Goal: Task Accomplishment & Management: Complete application form

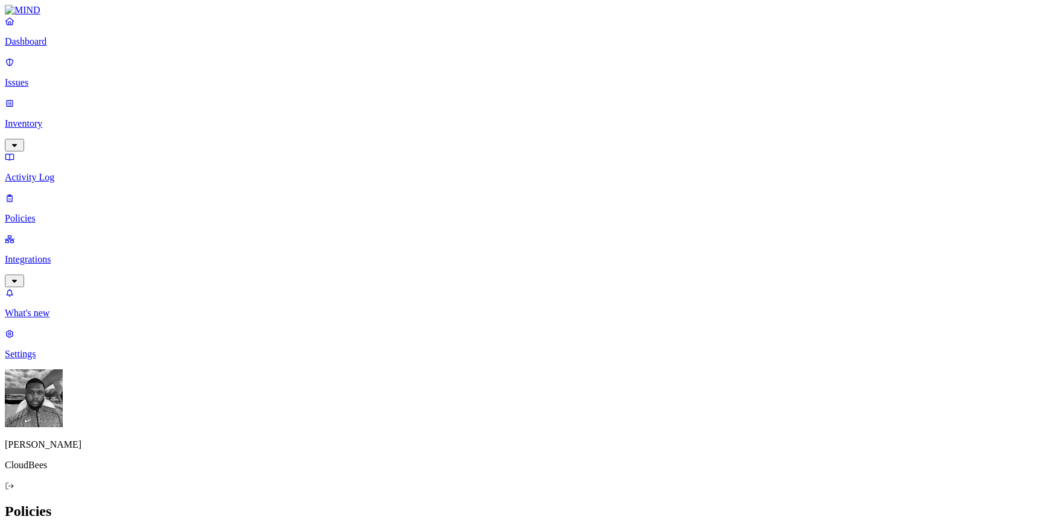
click at [77, 254] on p "Integrations" at bounding box center [521, 259] width 1032 height 11
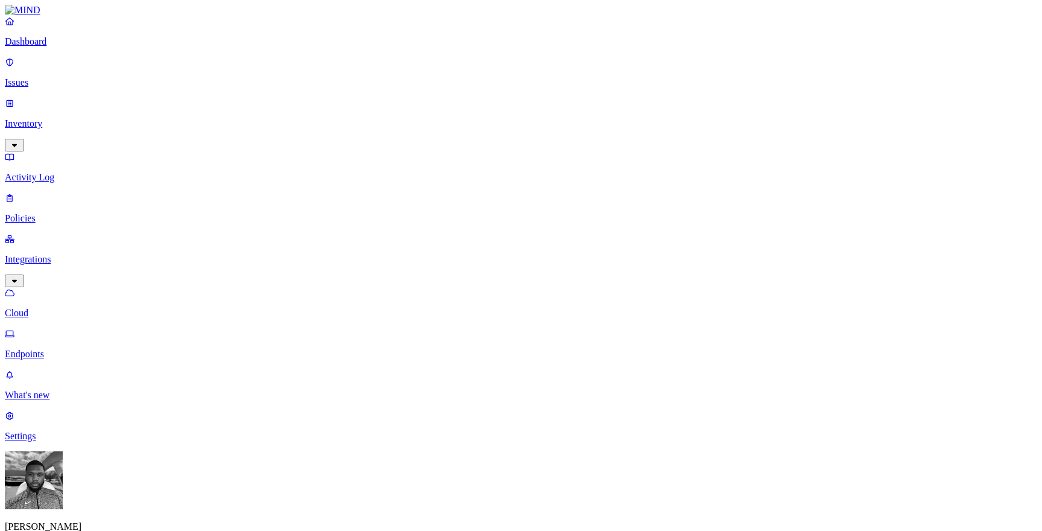
click at [69, 328] on link "Endpoints" at bounding box center [521, 343] width 1032 height 31
click at [40, 213] on p "Policies" at bounding box center [521, 218] width 1032 height 11
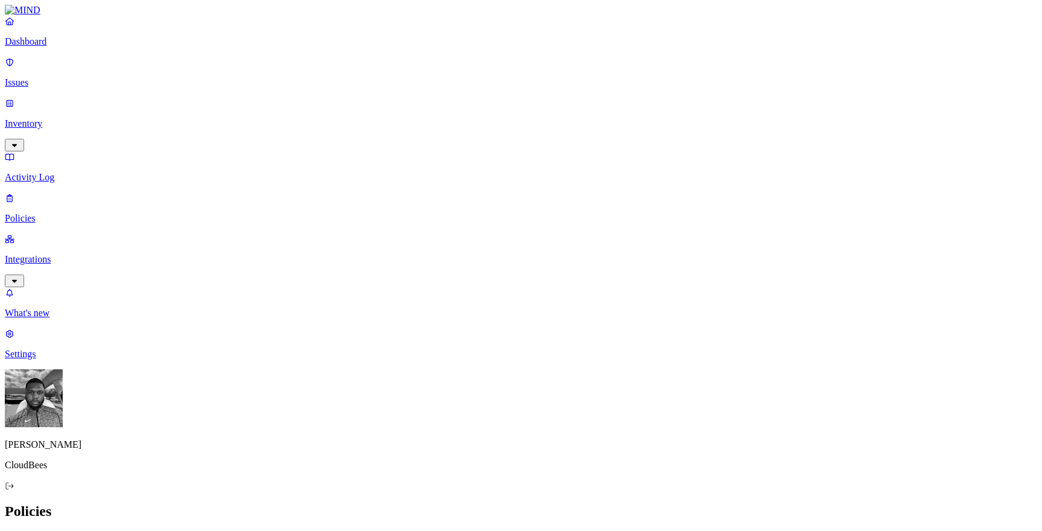
click at [72, 530] on button "Create Policy" at bounding box center [39, 537] width 68 height 13
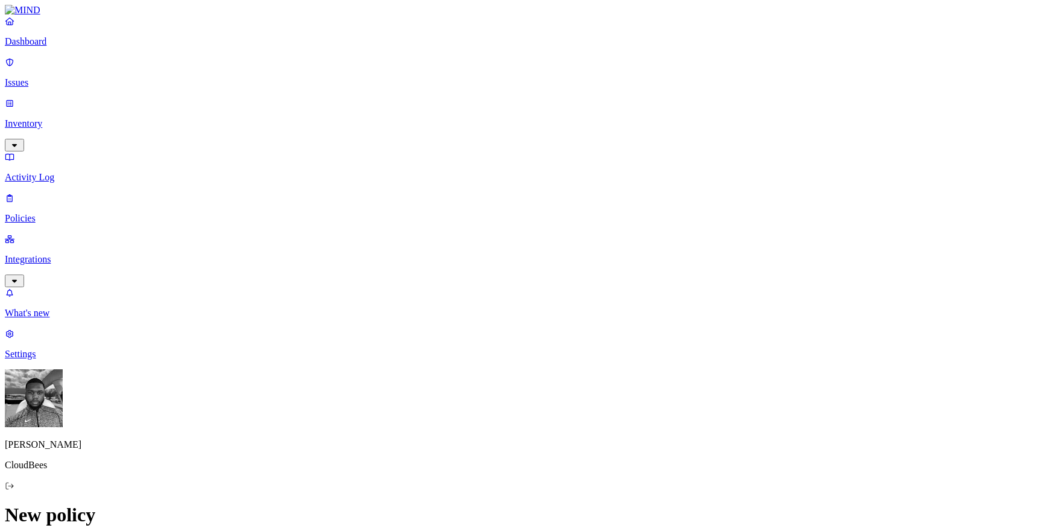
click at [478, 400] on label "Account type" at bounding box center [472, 400] width 33 height 21
click at [481, 374] on label "Unmanaged" at bounding box center [479, 369] width 46 height 10
click at [458, 311] on label "Classification" at bounding box center [461, 306] width 53 height 10
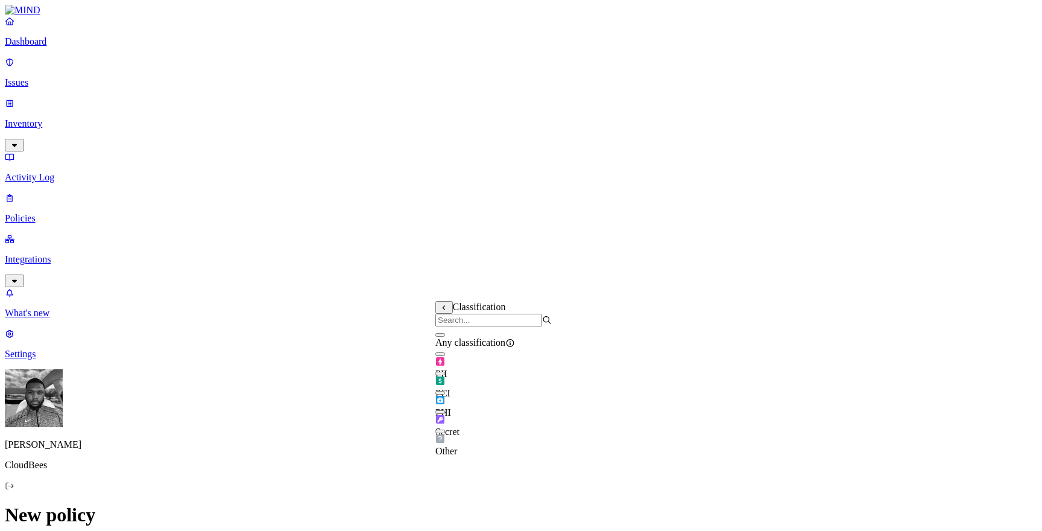
click at [443, 369] on div "PII" at bounding box center [493, 363] width 116 height 34
click at [444, 383] on div "PCI" at bounding box center [493, 382] width 116 height 34
click at [444, 403] on div "PHI" at bounding box center [493, 401] width 116 height 34
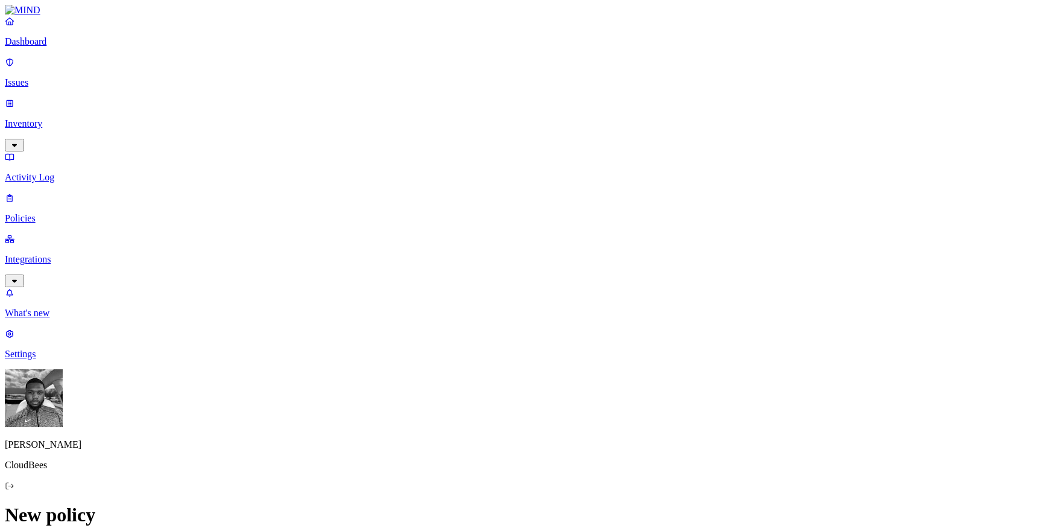
click at [473, 402] on label "Account type" at bounding box center [472, 400] width 33 height 21
click at [476, 374] on label "Unmanaged" at bounding box center [479, 369] width 46 height 10
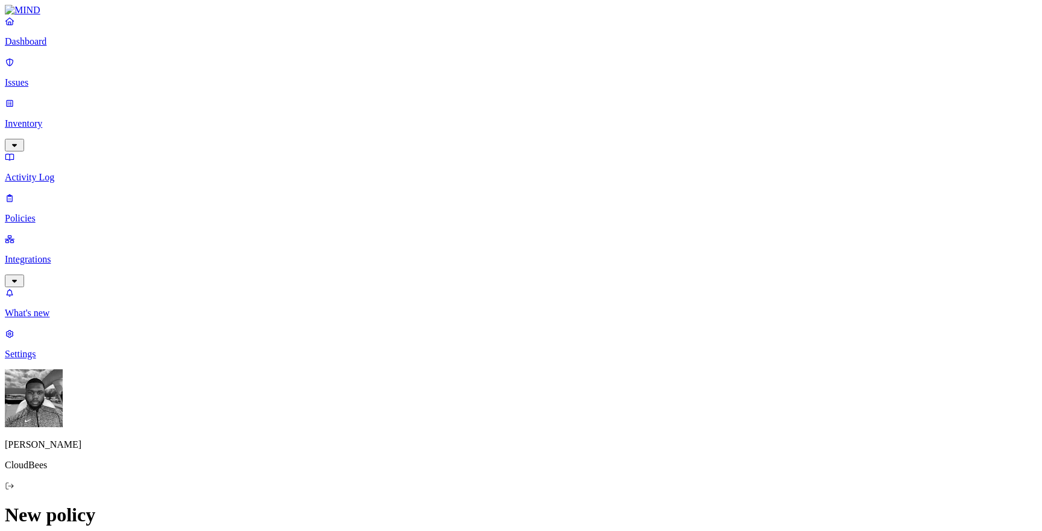
scroll to position [525, 0]
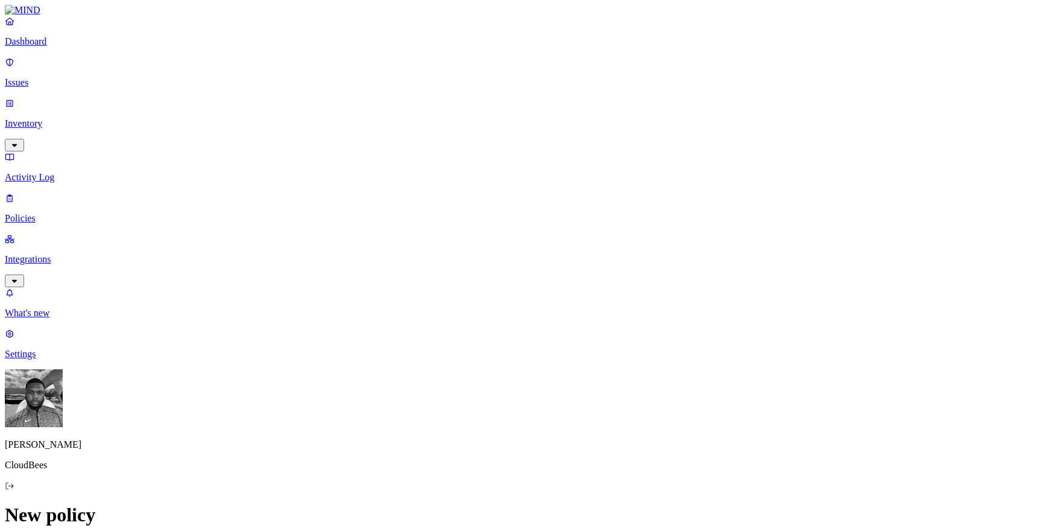
click at [85, 254] on p "Integrations" at bounding box center [521, 259] width 1032 height 11
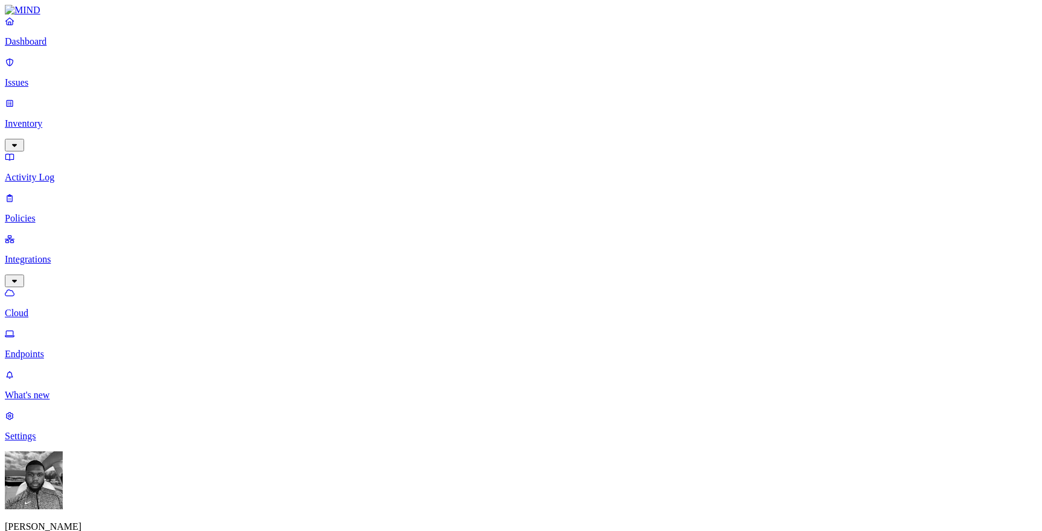
click at [80, 349] on p "Endpoints" at bounding box center [521, 354] width 1032 height 11
click at [61, 213] on p "Policies" at bounding box center [521, 218] width 1032 height 11
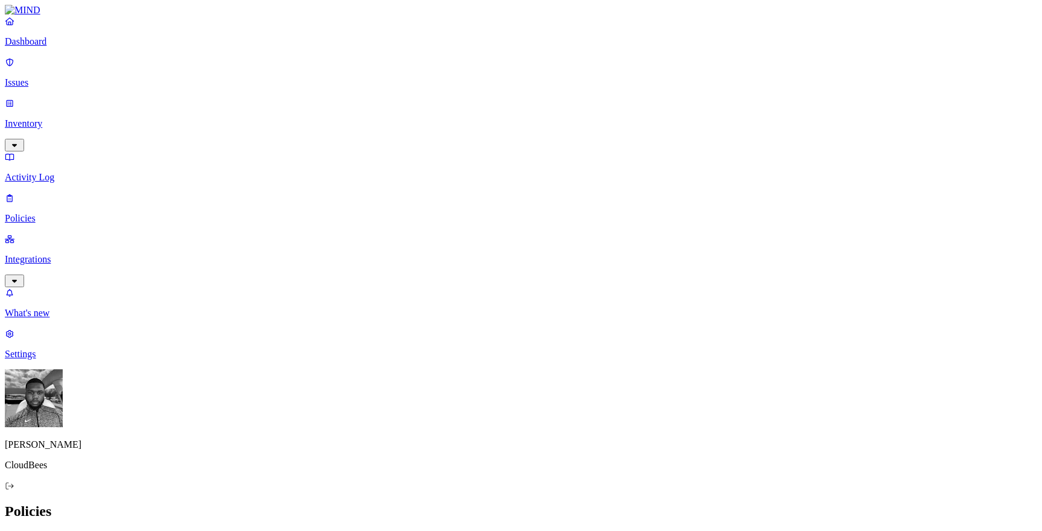
click at [72, 530] on button "Create Policy" at bounding box center [39, 537] width 68 height 13
click at [452, 292] on label "File type" at bounding box center [443, 281] width 17 height 21
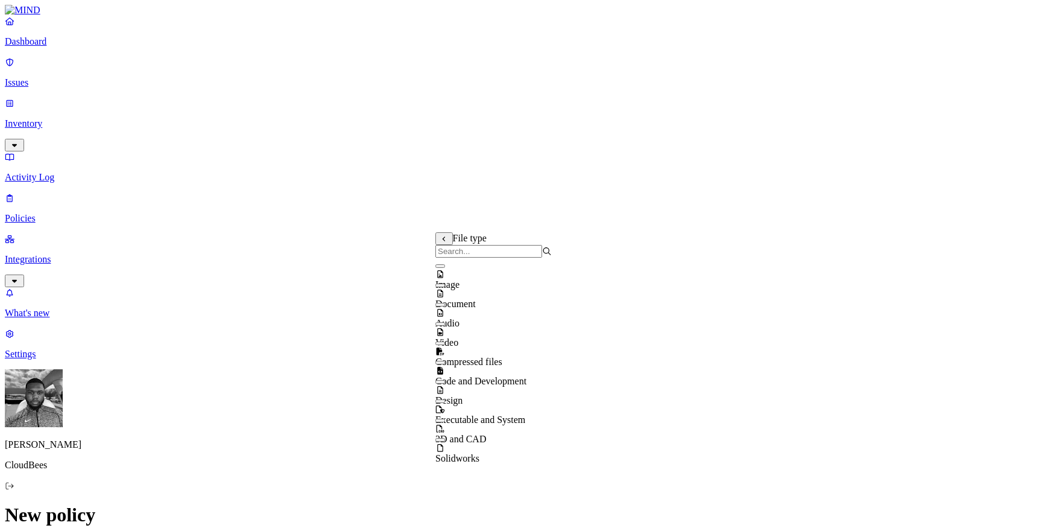
scroll to position [19, 0]
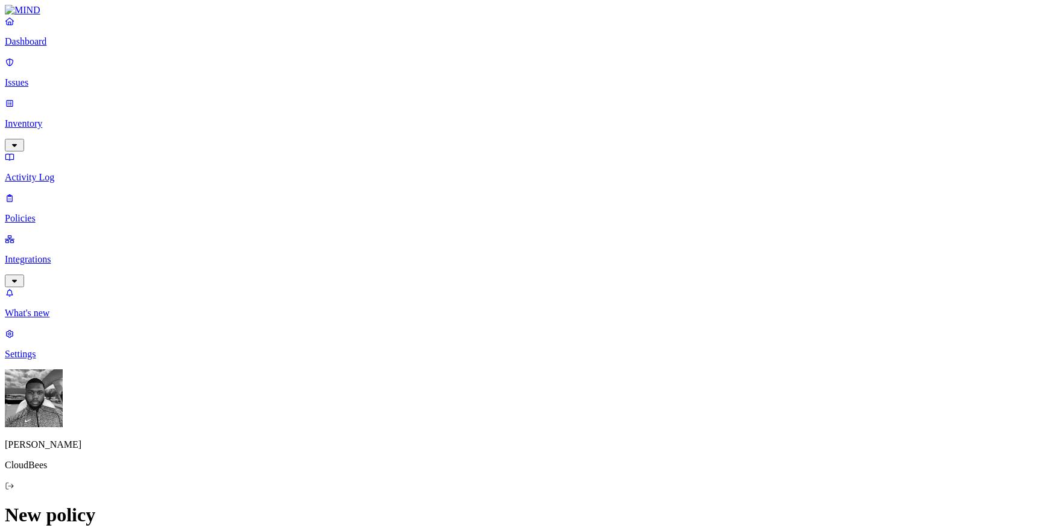
click at [445, 346] on label "Application type" at bounding box center [458, 343] width 46 height 21
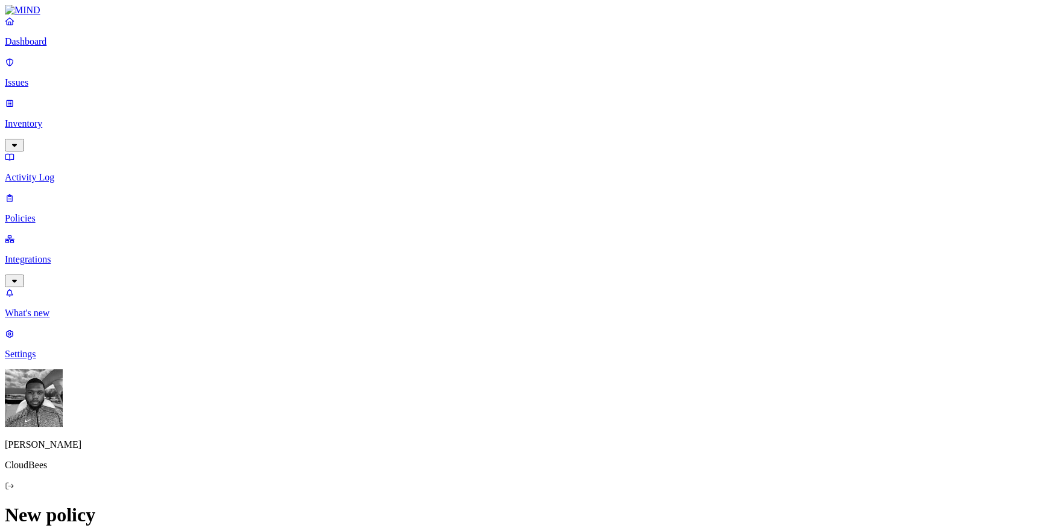
click at [456, 366] on label "Specific application" at bounding box center [456, 363] width 43 height 21
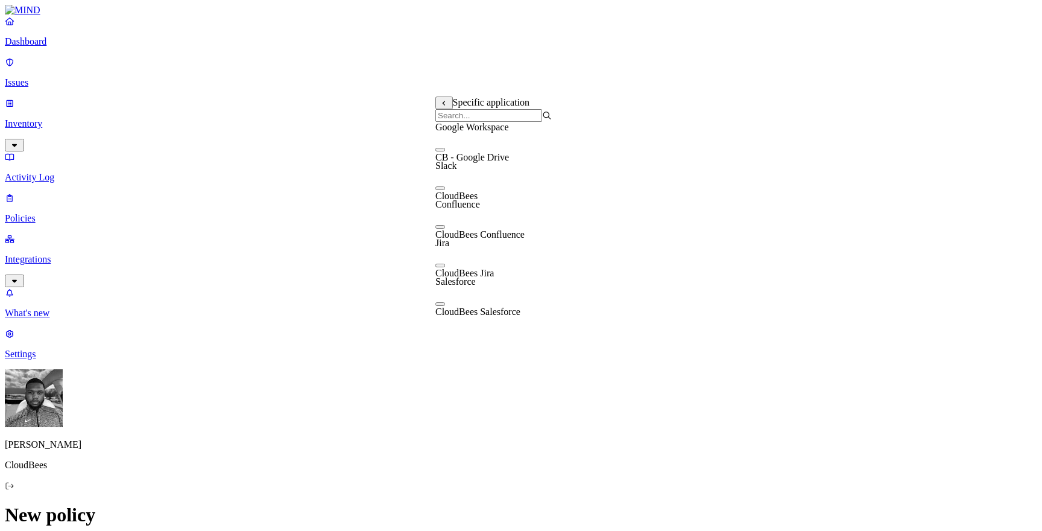
click at [455, 360] on body "Dashboard Issues Inventory Activity Log Policies Integrations What's new 1 Sett…" at bounding box center [521, 540] width 1032 height 1071
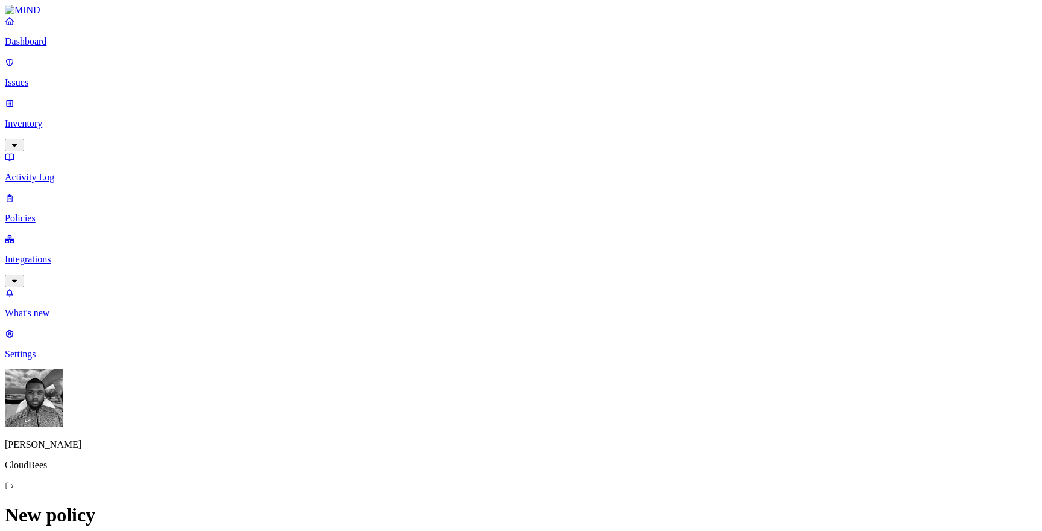
scroll to position [232, 0]
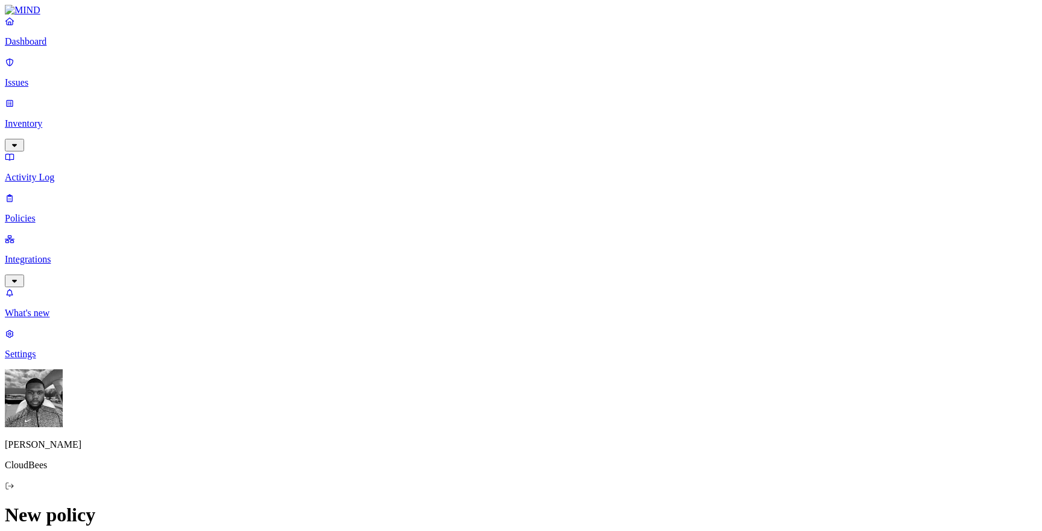
scroll to position [4, 0]
type input "M"
type input "All Data uploaded to Cloud Storage"
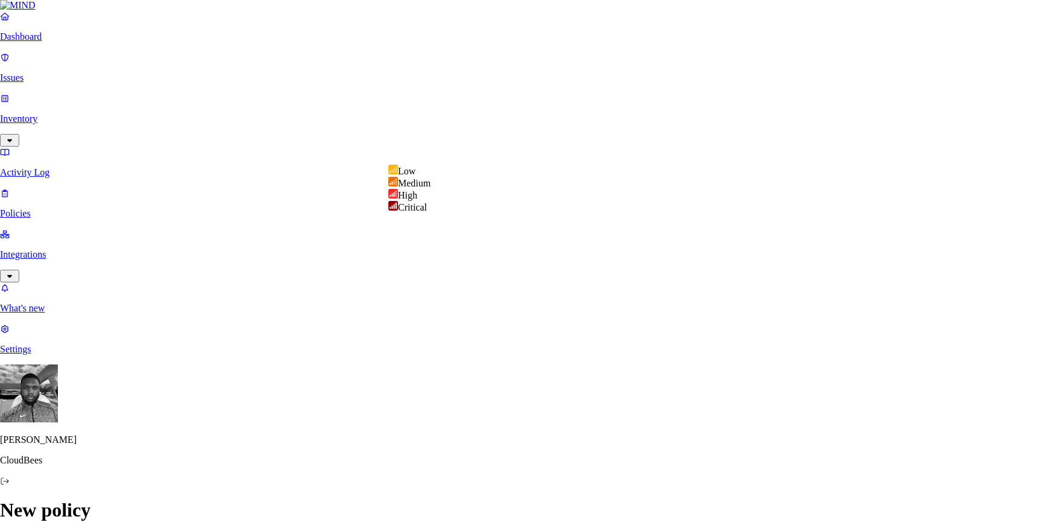
select select "3"
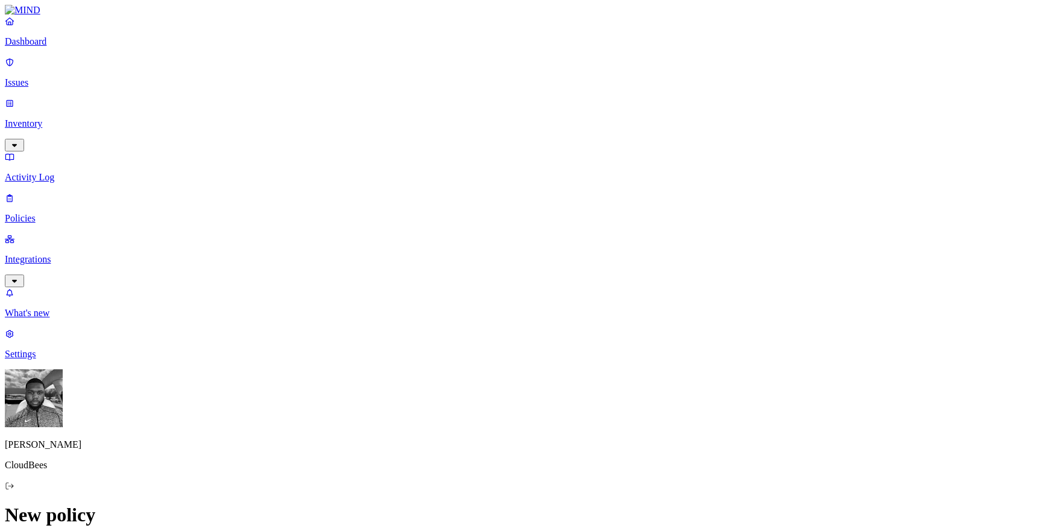
scroll to position [241, 0]
click at [474, 399] on label "Account type" at bounding box center [472, 395] width 33 height 21
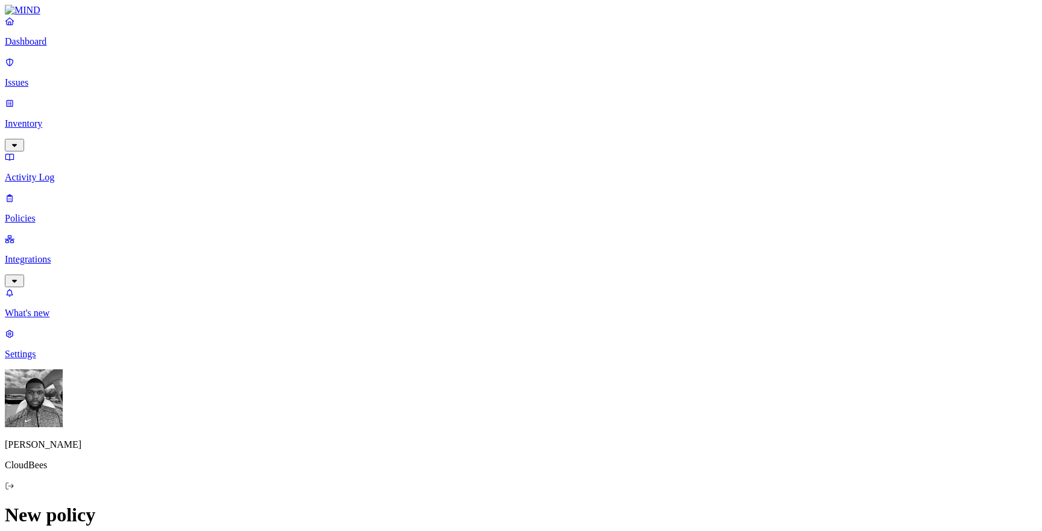
click at [473, 373] on label "Web Domain" at bounding box center [471, 375] width 31 height 21
click at [471, 352] on label "Web Category" at bounding box center [474, 356] width 36 height 21
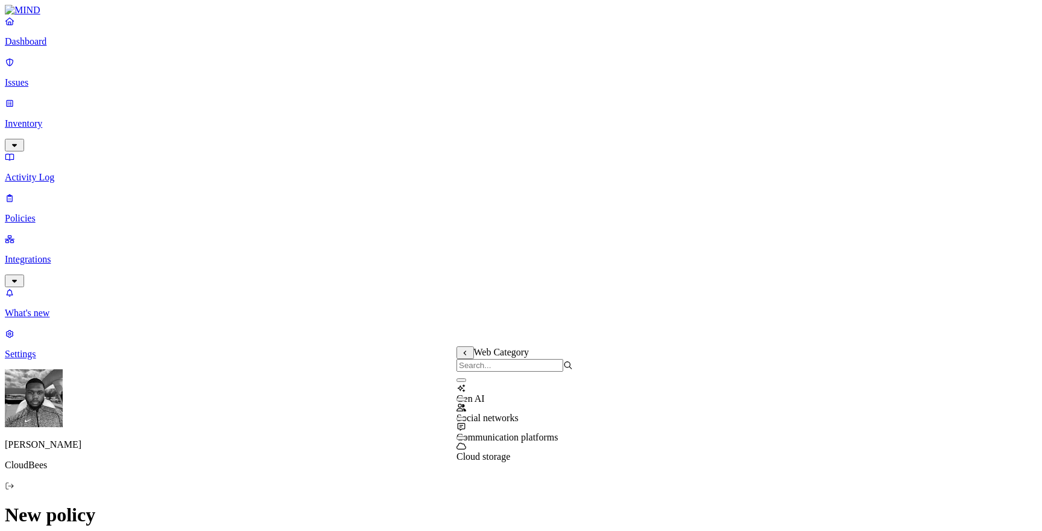
click at [490, 446] on div "Cloud storage" at bounding box center [514, 445] width 116 height 33
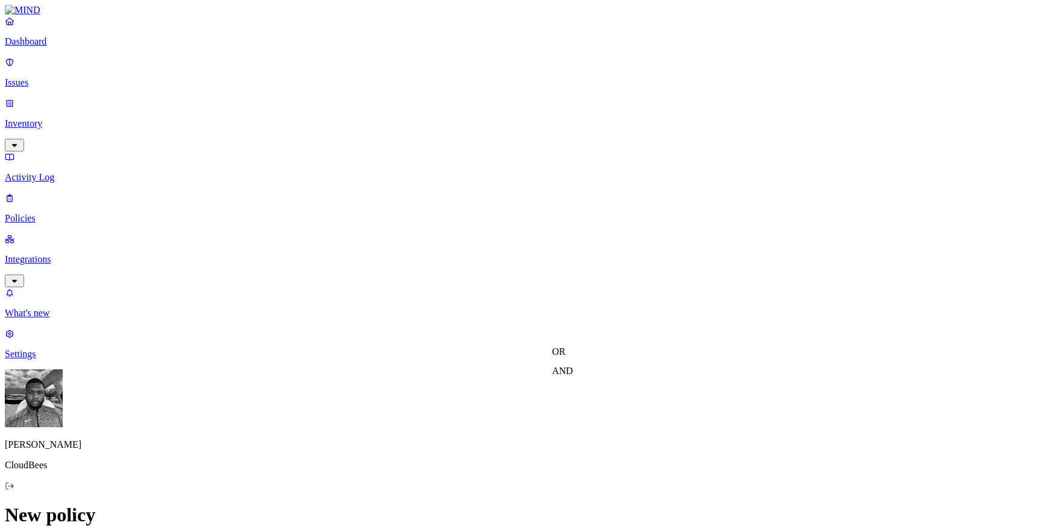
click at [564, 374] on label "AND" at bounding box center [562, 370] width 21 height 10
click at [563, 393] on label "Web Domain" at bounding box center [567, 388] width 31 height 21
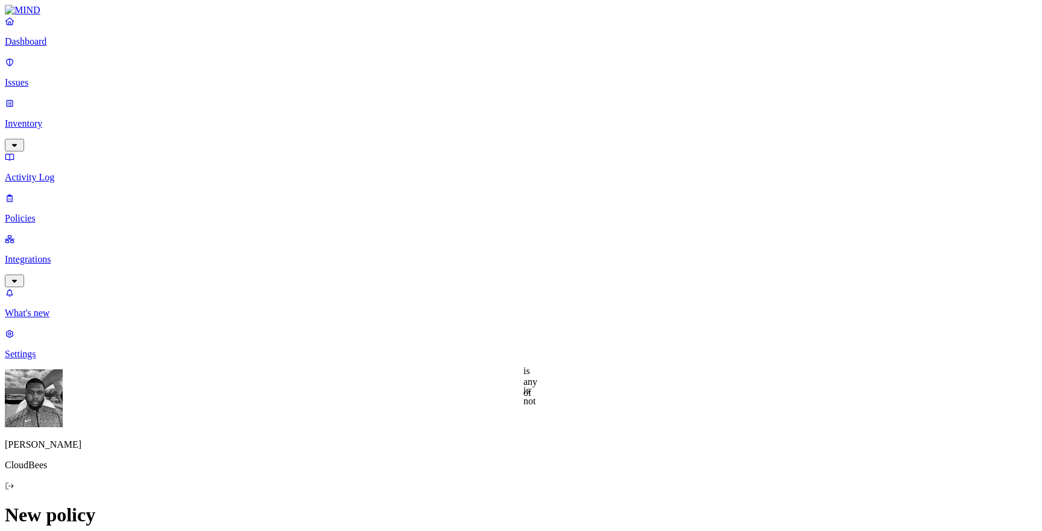
click at [535, 397] on label "is not" at bounding box center [529, 395] width 12 height 21
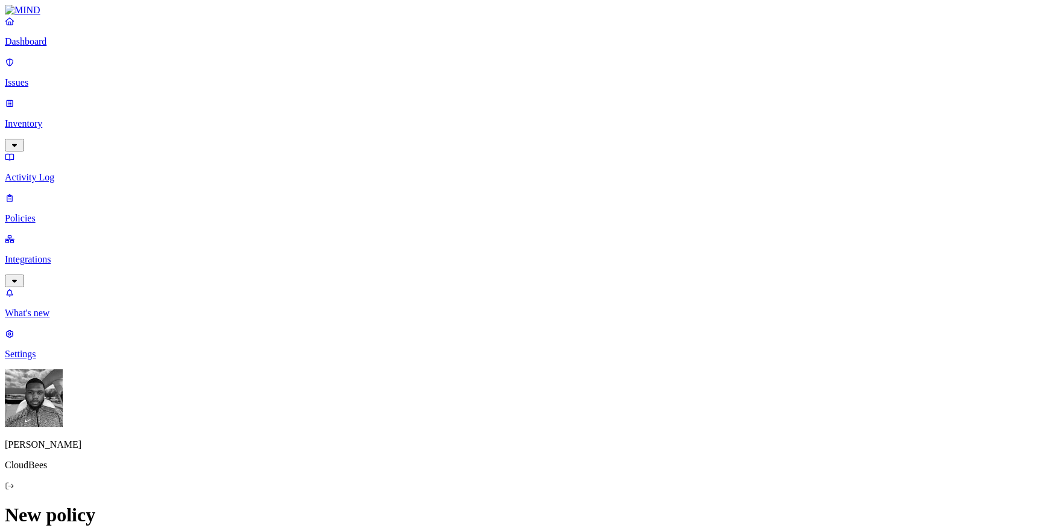
scroll to position [447, 0]
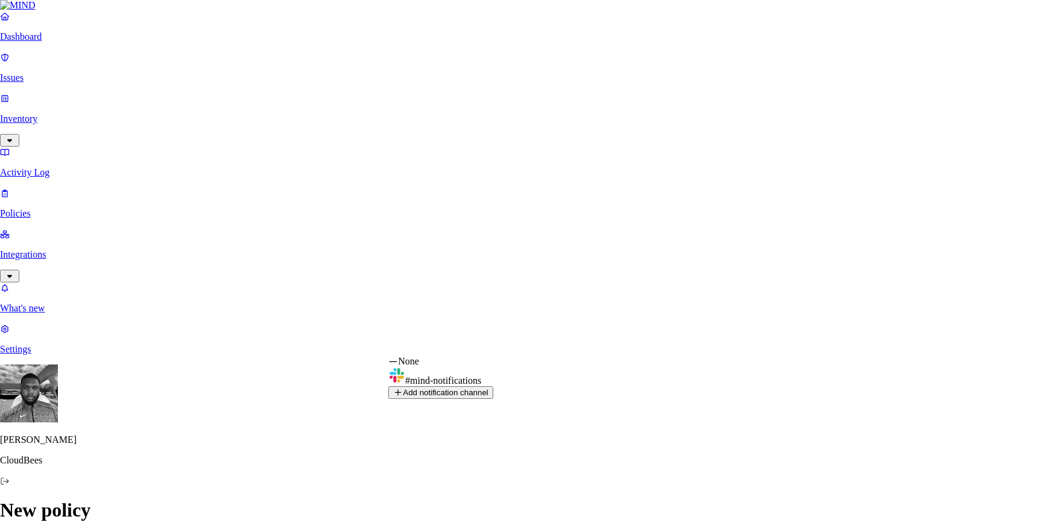
select select "0198f26d-f231-777c-b4cf-35b51ef97981"
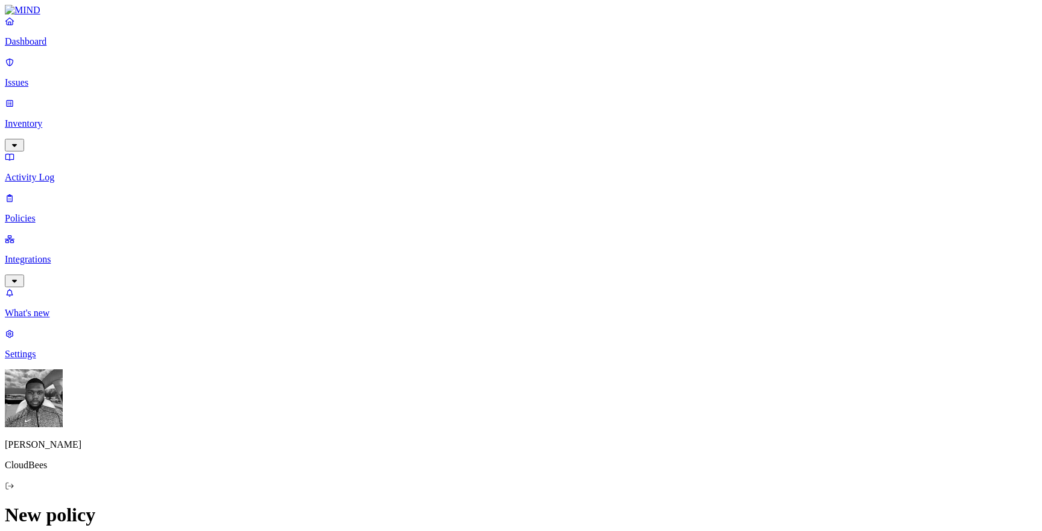
scroll to position [695, 0]
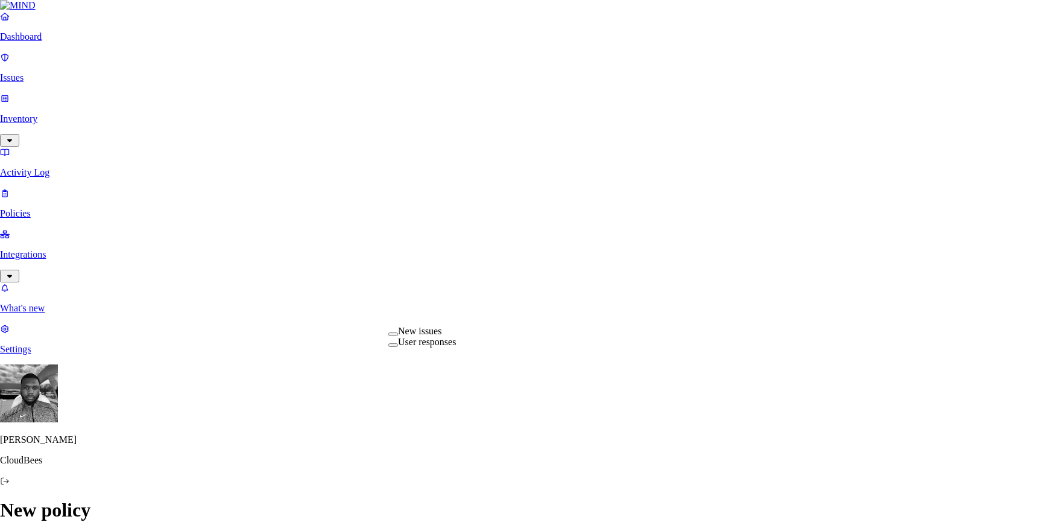
click at [456, 336] on div "New issues" at bounding box center [422, 331] width 68 height 11
click at [456, 351] on div "User responses" at bounding box center [422, 344] width 68 height 13
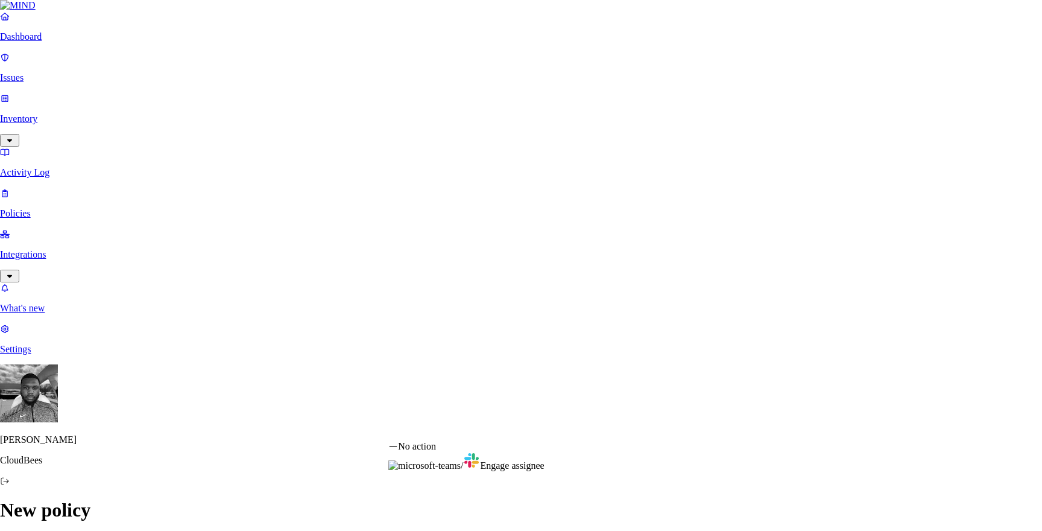
select select "1"
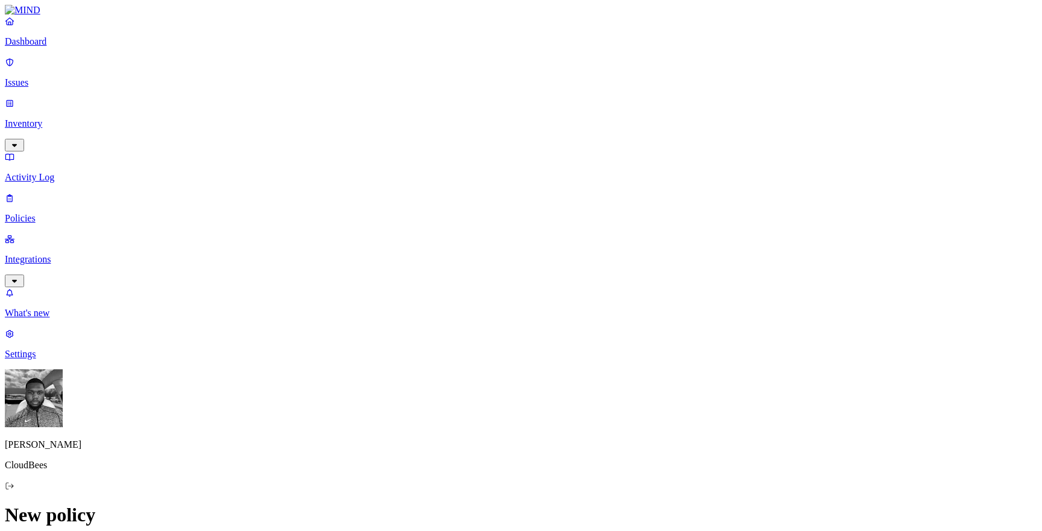
click at [49, 213] on p "Policies" at bounding box center [521, 218] width 1032 height 11
click at [974, 503] on div "Policies Create Policy" at bounding box center [521, 523] width 1032 height 41
click at [19, 530] on icon at bounding box center [15, 537] width 10 height 8
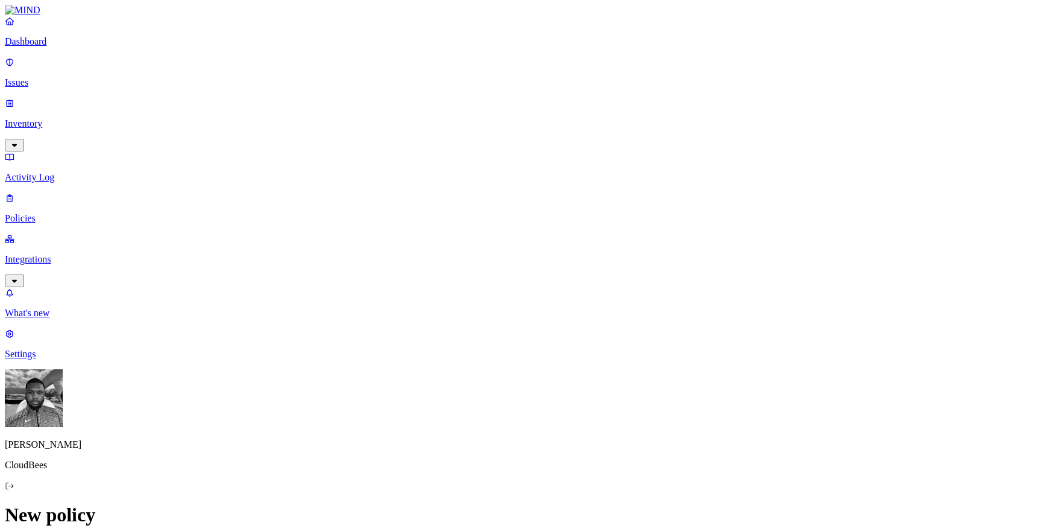
scroll to position [240, 0]
click at [492, 359] on label "Web Category" at bounding box center [474, 357] width 36 height 21
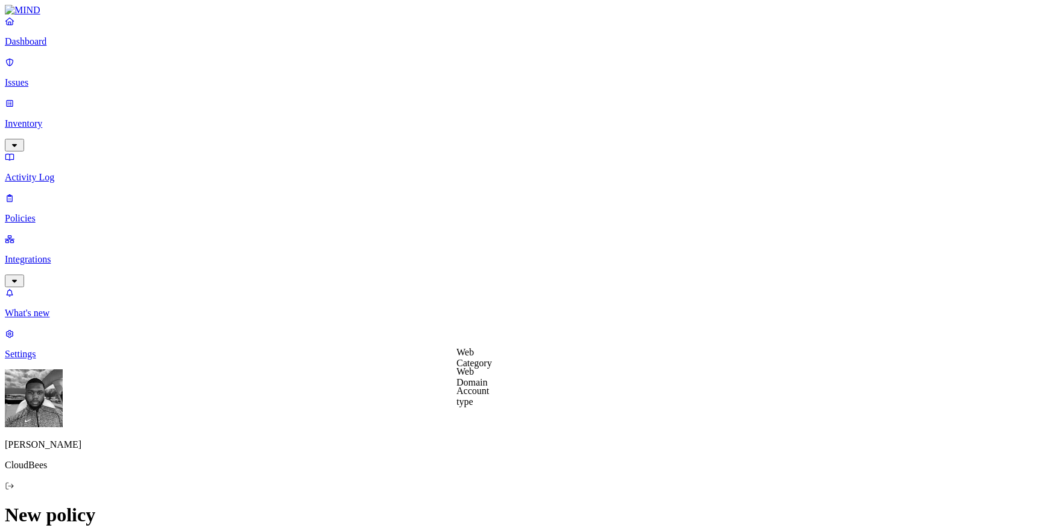
click at [473, 399] on label "Account type" at bounding box center [472, 395] width 33 height 21
click at [481, 376] on label "Web Domain" at bounding box center [471, 376] width 31 height 21
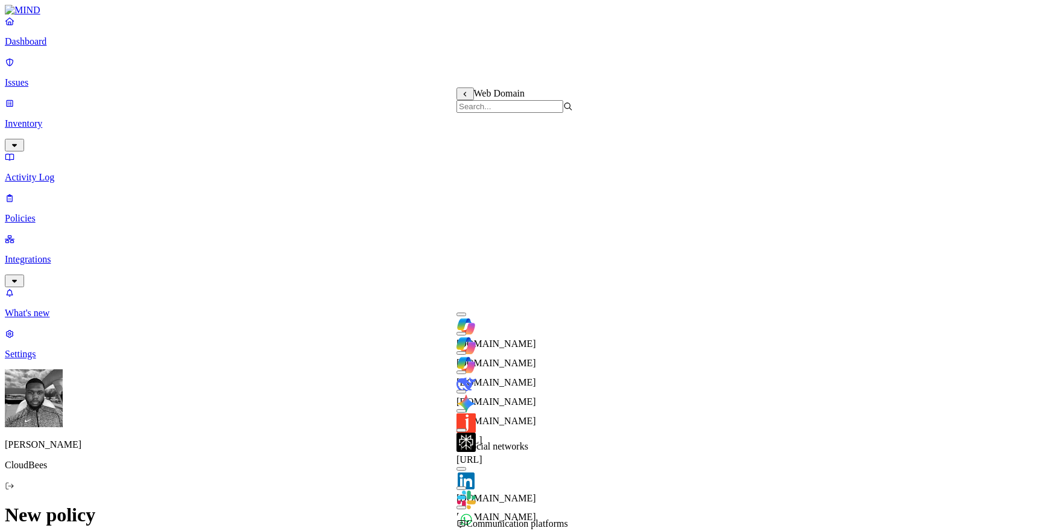
scroll to position [306, 0]
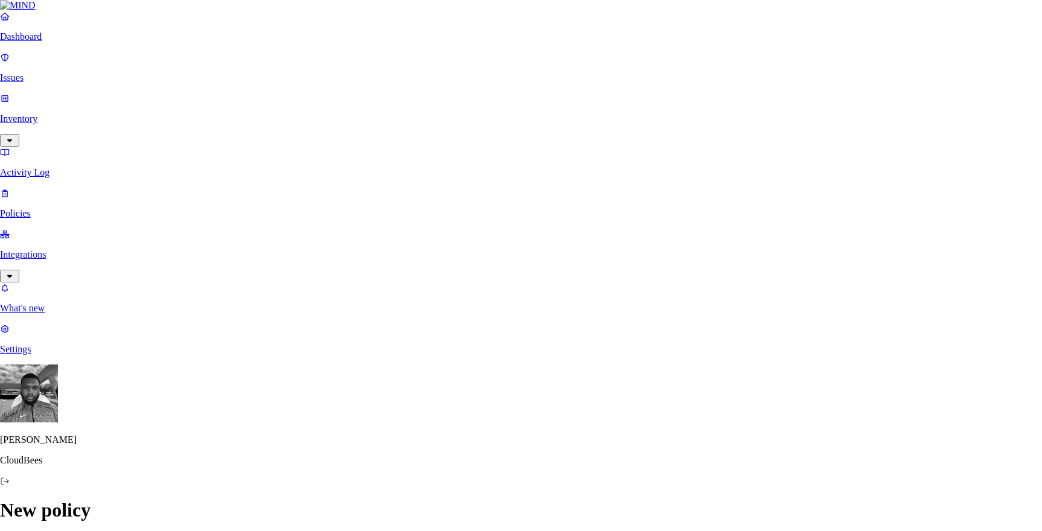
paste input "[URL][DOMAIN_NAME]"
type input "[URL][DOMAIN_NAME]"
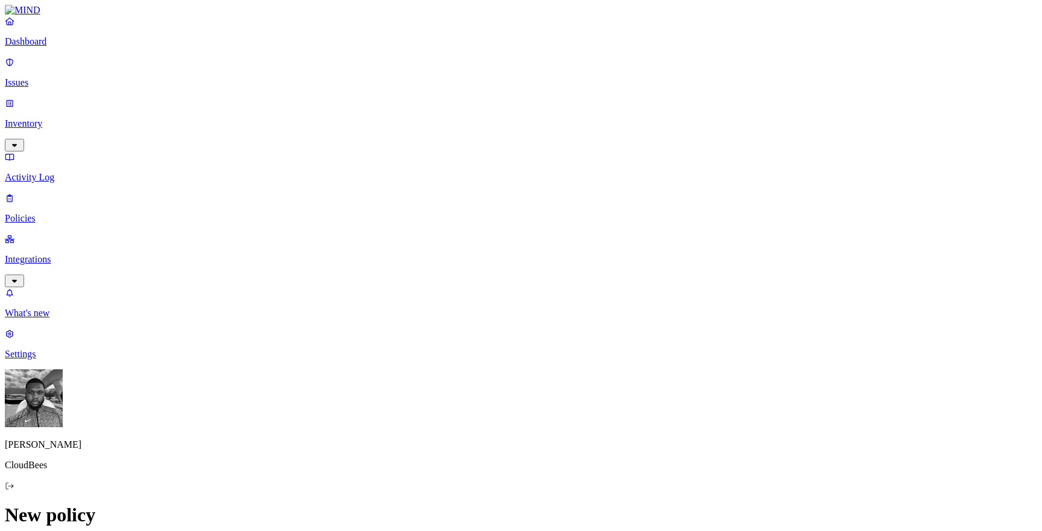
click at [487, 377] on label "Web Domain" at bounding box center [471, 376] width 31 height 21
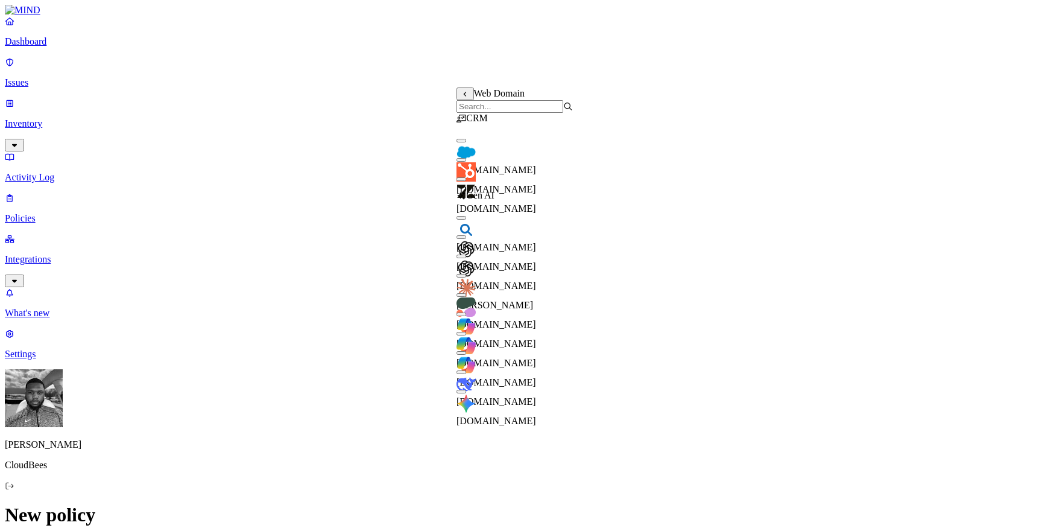
scroll to position [540, 0]
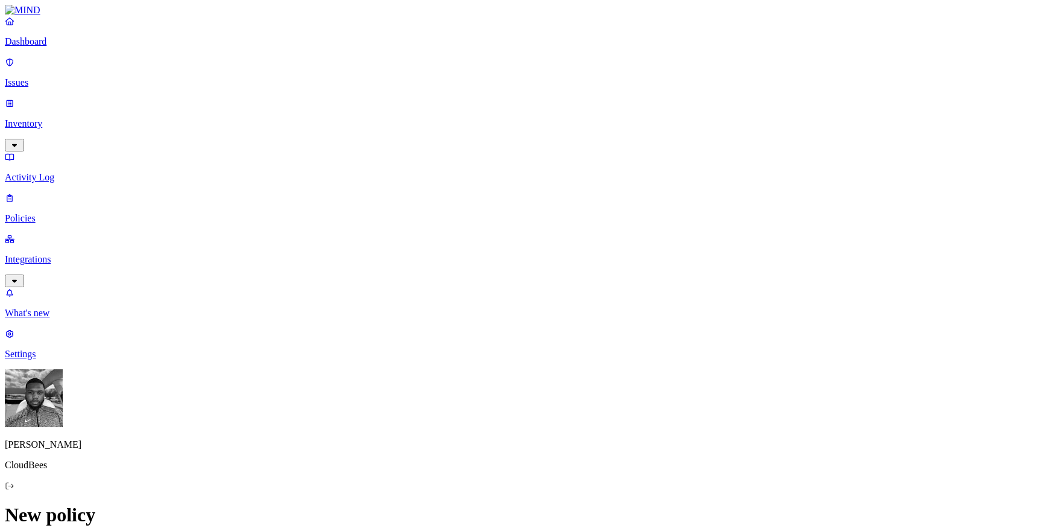
click at [461, 290] on label "Classification" at bounding box center [461, 286] width 53 height 10
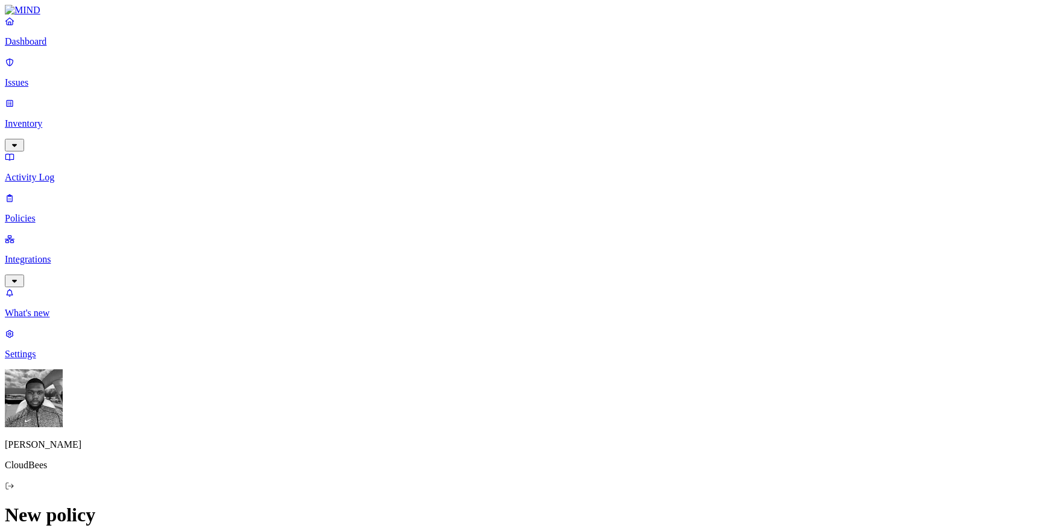
click at [481, 343] on label "Web Category" at bounding box center [474, 342] width 36 height 21
click at [480, 362] on label "Web Domain" at bounding box center [471, 361] width 31 height 21
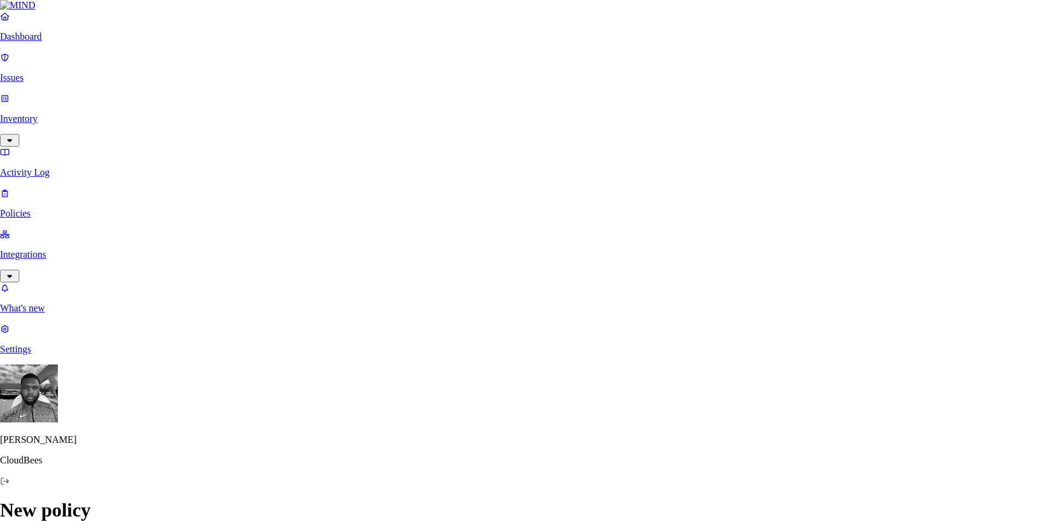
type input "[DOMAIN_NAME]"
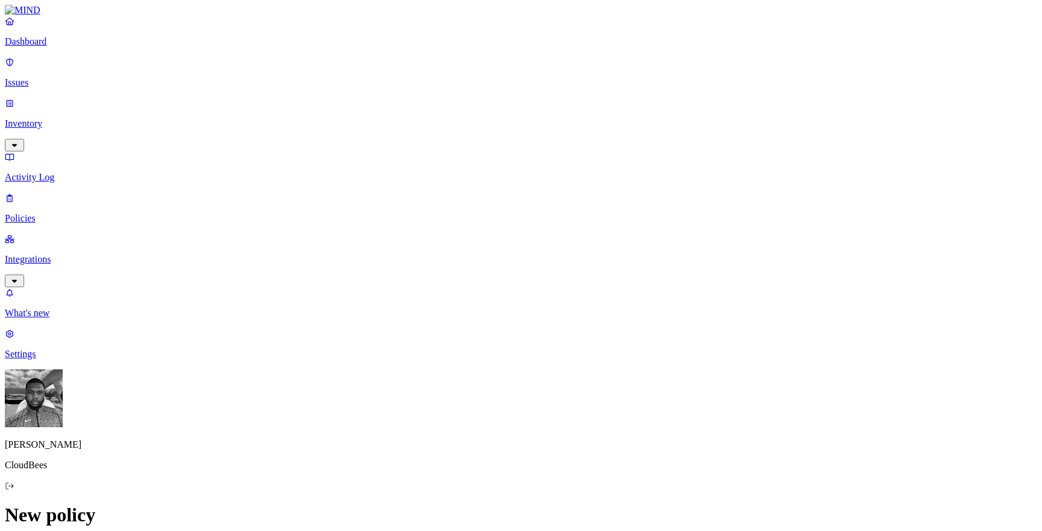
click at [96, 213] on p "Policies" at bounding box center [521, 218] width 1032 height 11
click at [267, 104] on div "Endpoint" at bounding box center [267, 115] width 0 height 22
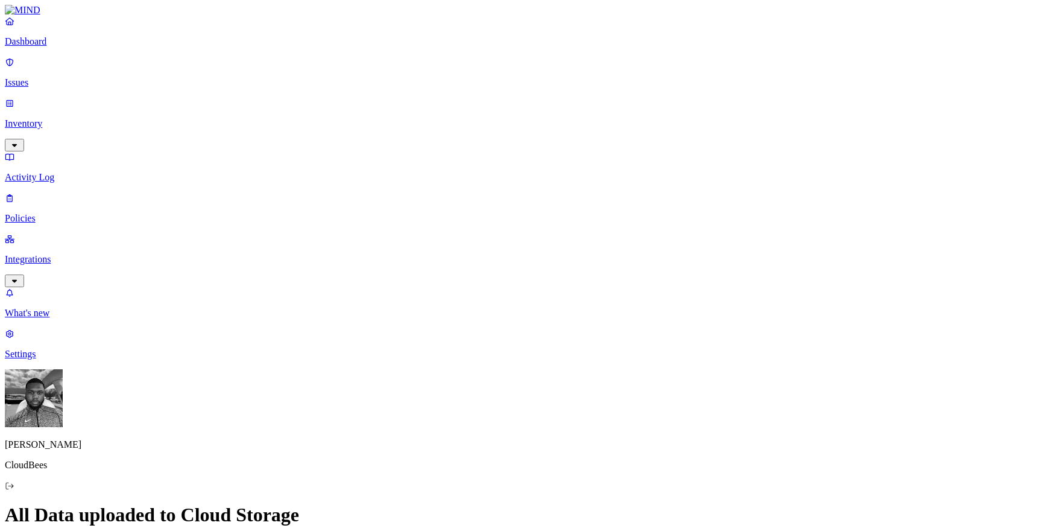
scroll to position [125, 0]
click at [563, 396] on label "OR" at bounding box center [558, 394] width 13 height 10
click at [569, 440] on label "Web Domain" at bounding box center [567, 431] width 31 height 21
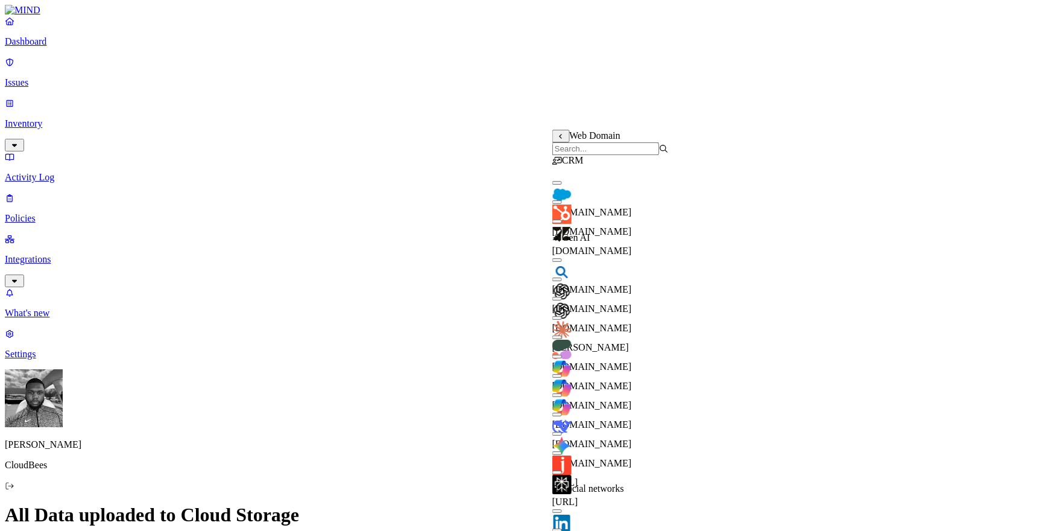
scroll to position [560, 0]
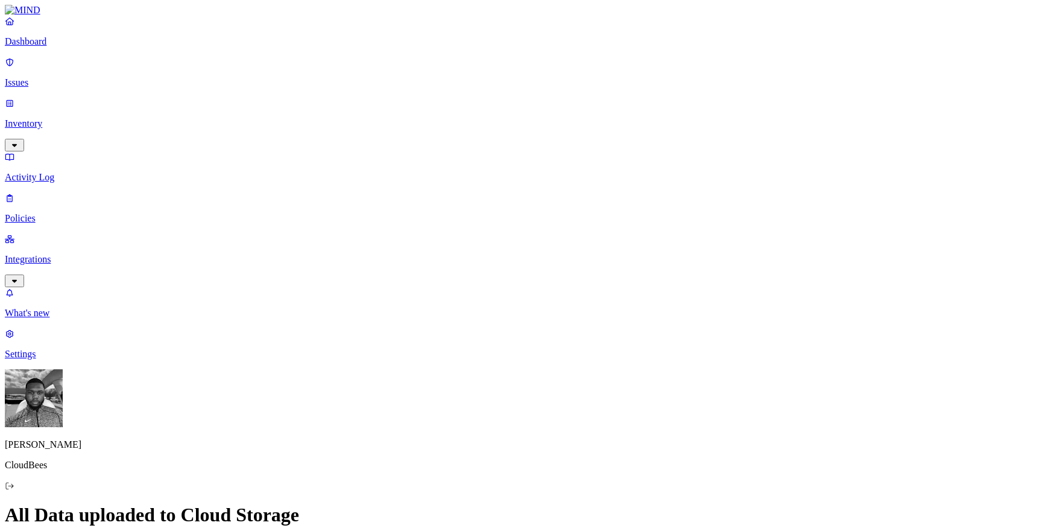
click at [74, 213] on p "Policies" at bounding box center [521, 218] width 1032 height 11
click at [72, 530] on button "Create Policy" at bounding box center [39, 537] width 68 height 13
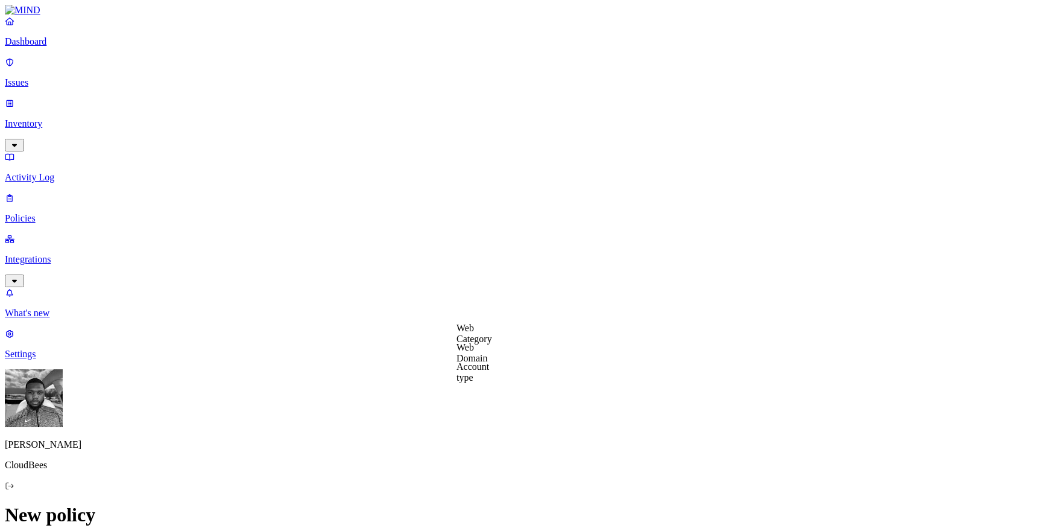
click at [488, 337] on label "Web Category" at bounding box center [474, 333] width 36 height 21
click at [481, 354] on label "Web Domain" at bounding box center [471, 352] width 31 height 21
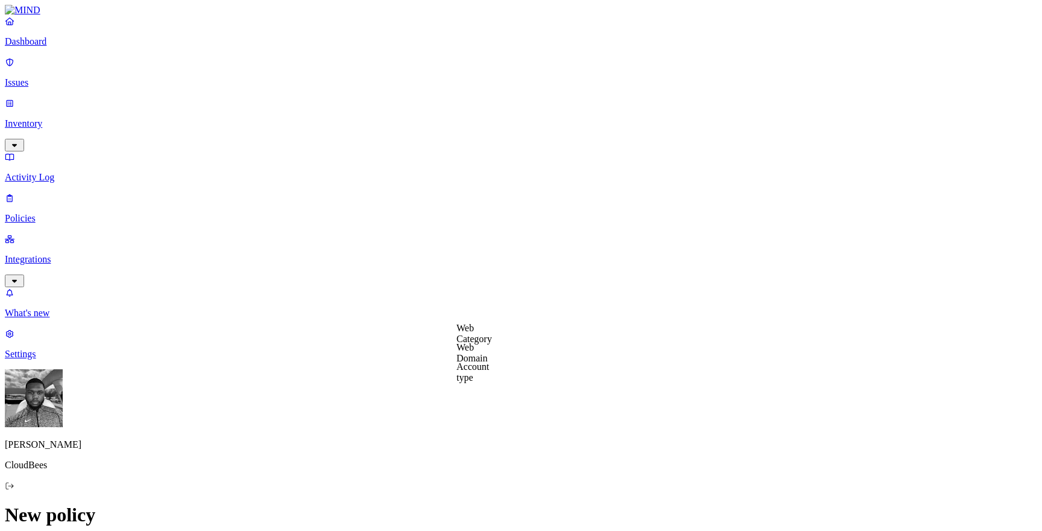
click at [88, 213] on p "Policies" at bounding box center [521, 218] width 1032 height 11
click at [286, 115] on span "Endpoint" at bounding box center [285, 120] width 36 height 10
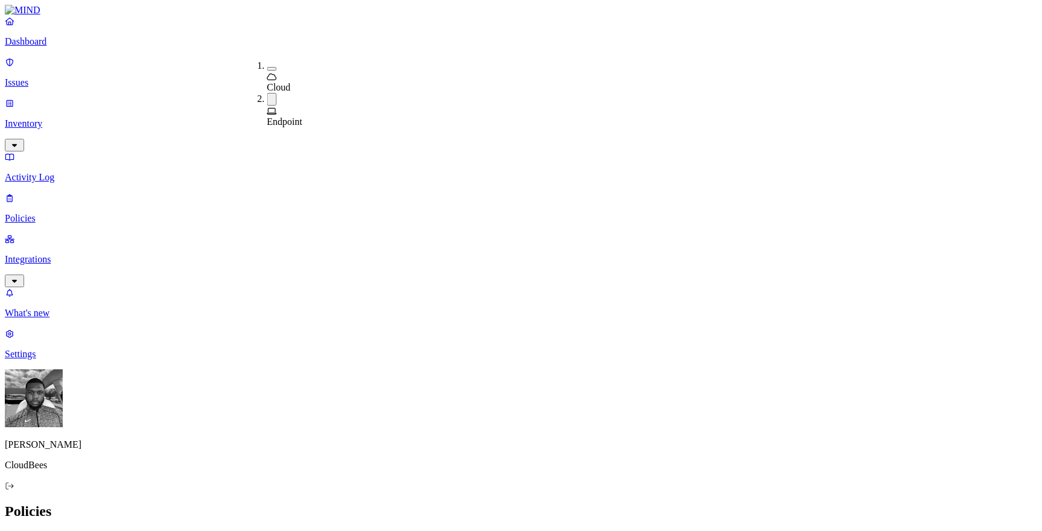
drag, startPoint x: 214, startPoint y: 91, endPoint x: 344, endPoint y: 91, distance: 130.3
click at [72, 530] on button "Create Policy" at bounding box center [39, 537] width 68 height 13
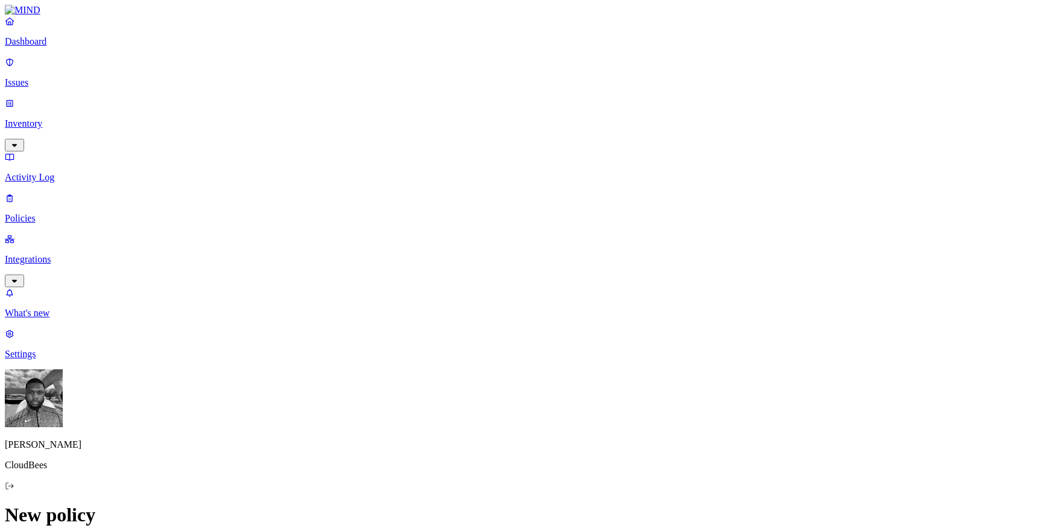
scroll to position [350, 0]
click at [458, 196] on label "Classification" at bounding box center [461, 191] width 53 height 10
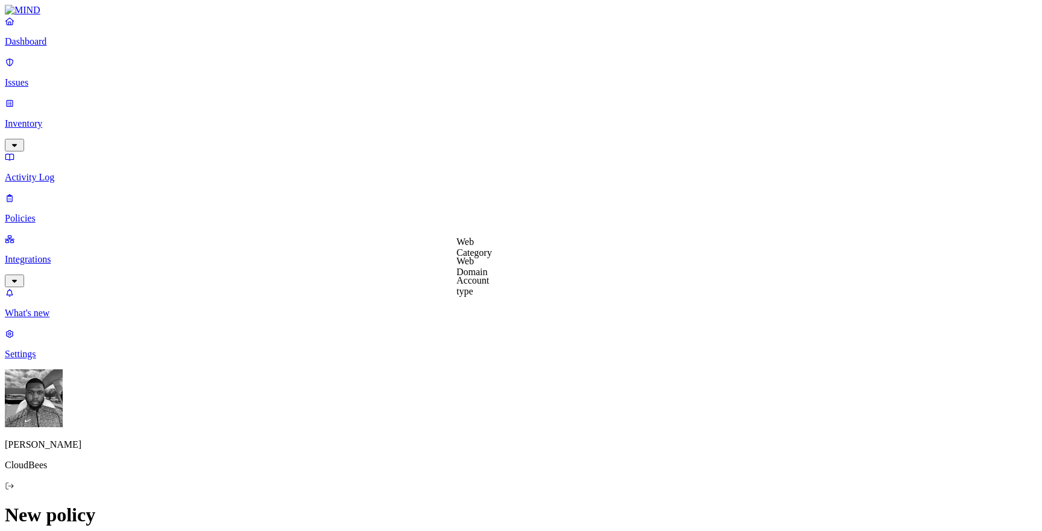
click at [479, 288] on label "Account type" at bounding box center [472, 285] width 33 height 21
click at [22, 318] on link "What's new" at bounding box center [521, 302] width 1032 height 31
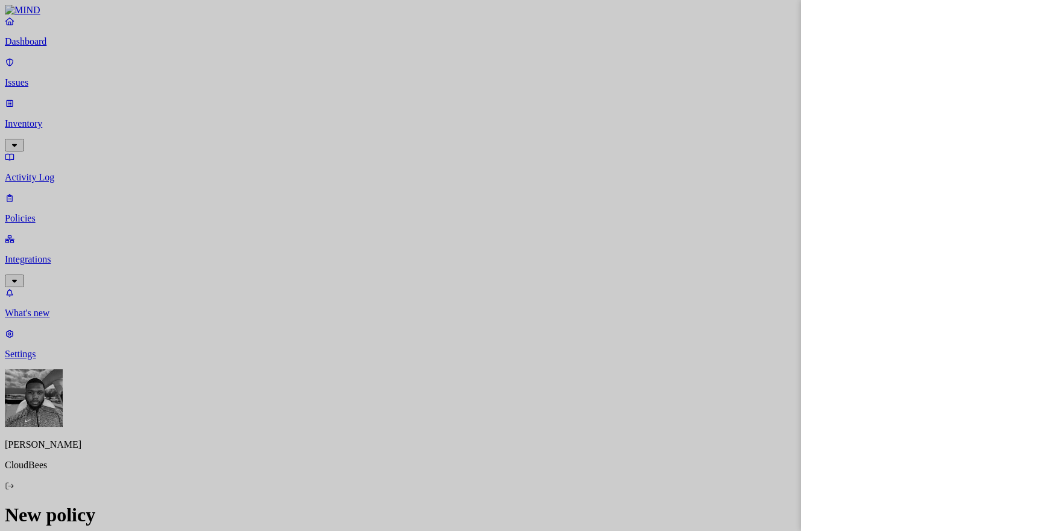
click at [634, 185] on div at bounding box center [521, 265] width 1042 height 531
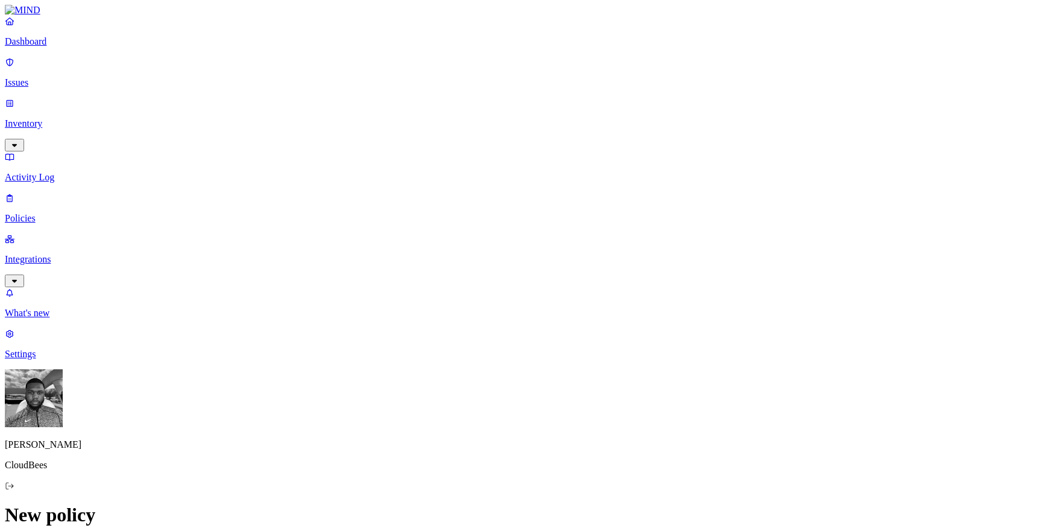
click at [14, 66] on icon at bounding box center [10, 62] width 10 height 8
click at [27, 47] on link "Dashboard" at bounding box center [521, 31] width 1032 height 31
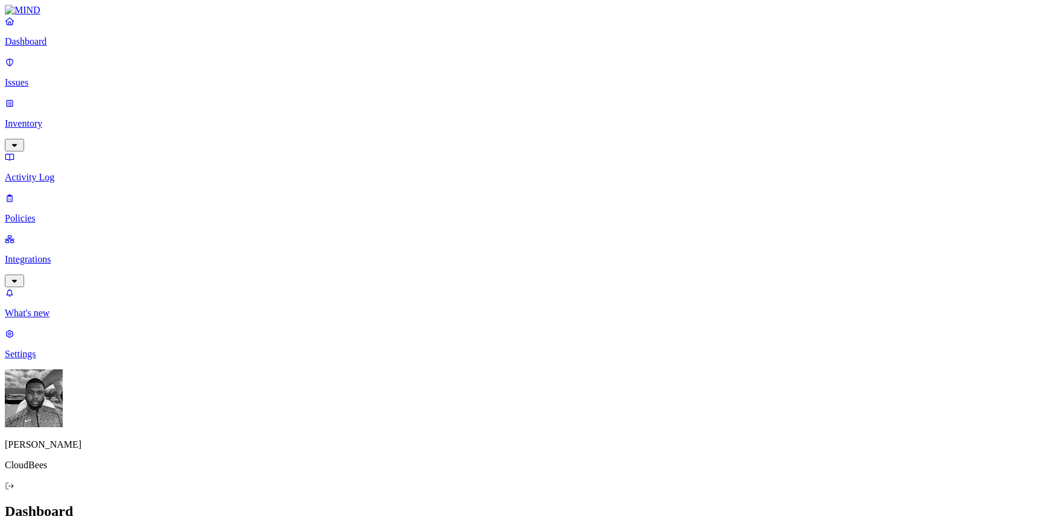
click at [43, 79] on p "Issues" at bounding box center [521, 82] width 1032 height 11
click at [195, 530] on span "Insider threat" at bounding box center [171, 539] width 47 height 9
click at [132, 530] on button "Exfiltration" at bounding box center [103, 538] width 57 height 15
click at [75, 530] on button "Exposure" at bounding box center [50, 539] width 52 height 13
click at [171, 530] on div "All Exposure Exfiltration Insider threat" at bounding box center [521, 538] width 1032 height 15
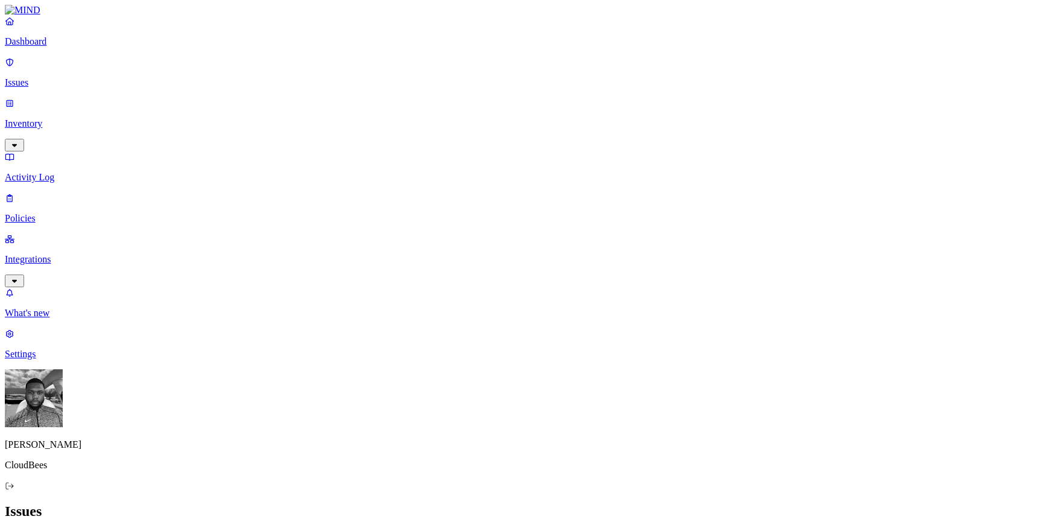
click at [171, 530] on div "All Exposure Exfiltration Insider threat" at bounding box center [521, 538] width 1032 height 15
click at [24, 530] on button "All" at bounding box center [14, 540] width 19 height 13
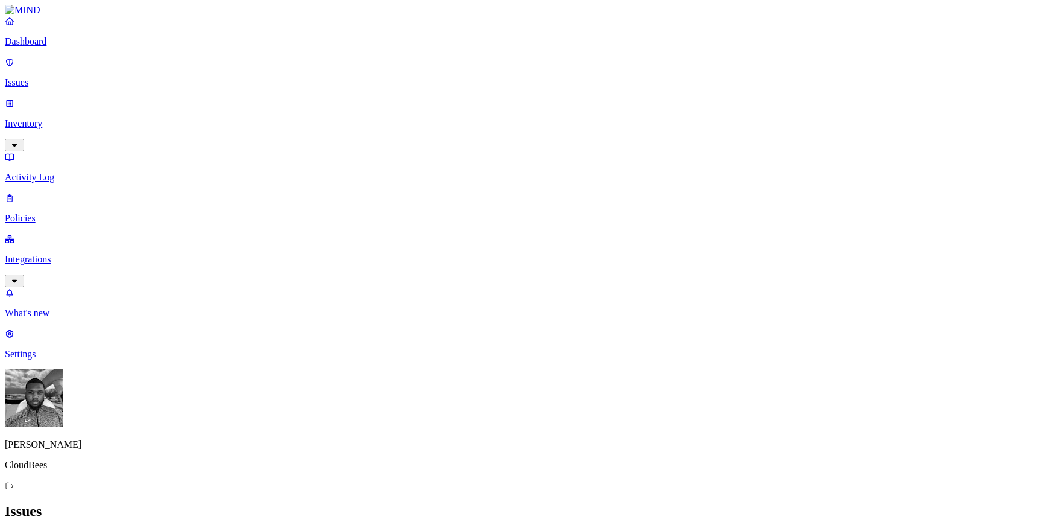
click at [87, 172] on p "Activity Log" at bounding box center [521, 177] width 1032 height 11
click at [112, 530] on input "text" at bounding box center [58, 537] width 107 height 13
click at [47, 77] on p "Issues" at bounding box center [521, 82] width 1032 height 11
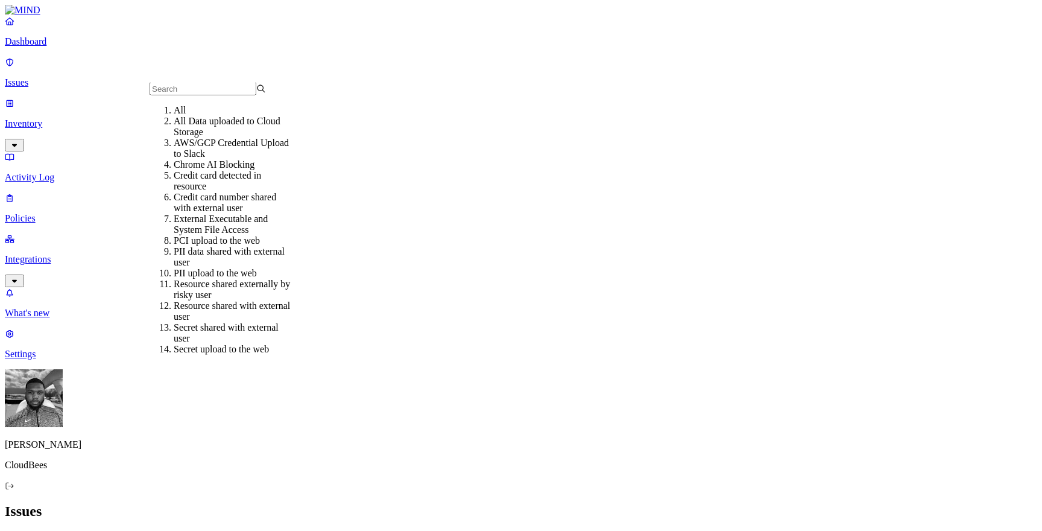
click at [95, 213] on p "Policies" at bounding box center [521, 218] width 1032 height 11
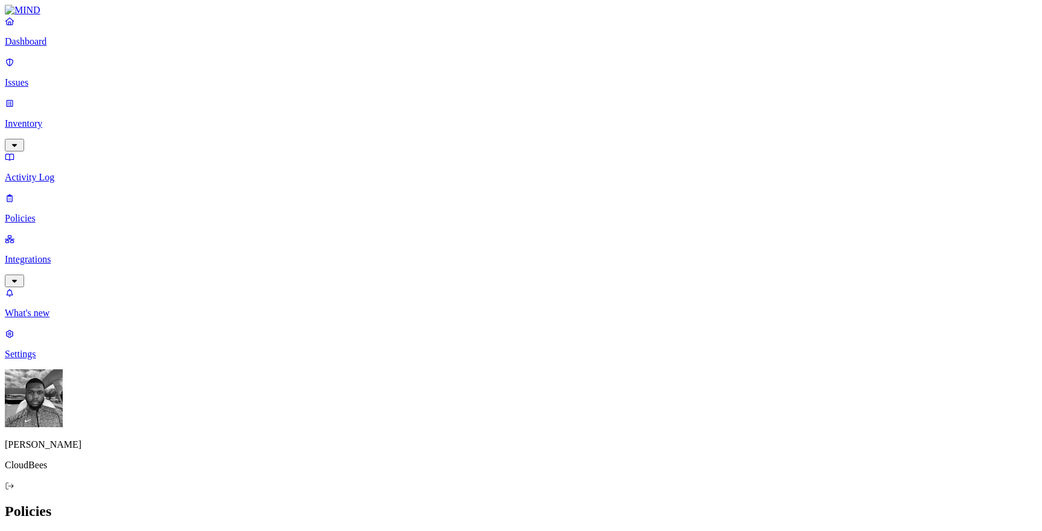
click at [72, 47] on p "Dashboard" at bounding box center [521, 41] width 1032 height 11
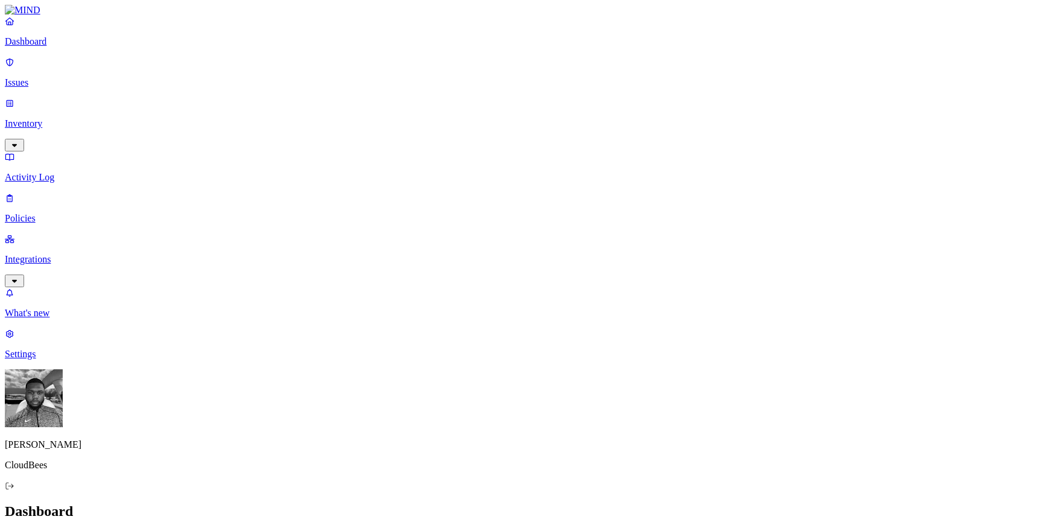
click at [73, 77] on p "Issues" at bounding box center [521, 82] width 1032 height 11
click at [132, 530] on button "Exfiltration" at bounding box center [103, 538] width 57 height 15
click at [200, 530] on button "Insider threat" at bounding box center [166, 538] width 68 height 15
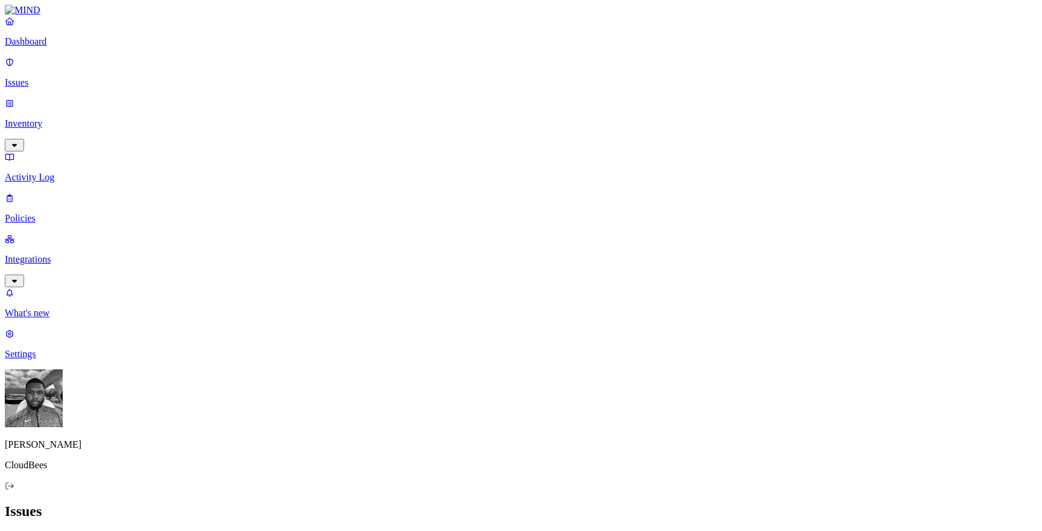
click at [127, 530] on span "Exfiltration" at bounding box center [108, 539] width 37 height 9
click at [71, 530] on div "Exposure" at bounding box center [49, 540] width 42 height 10
click at [19, 530] on span "All" at bounding box center [14, 539] width 9 height 9
click at [102, 103] on link "Inventory" at bounding box center [521, 124] width 1032 height 52
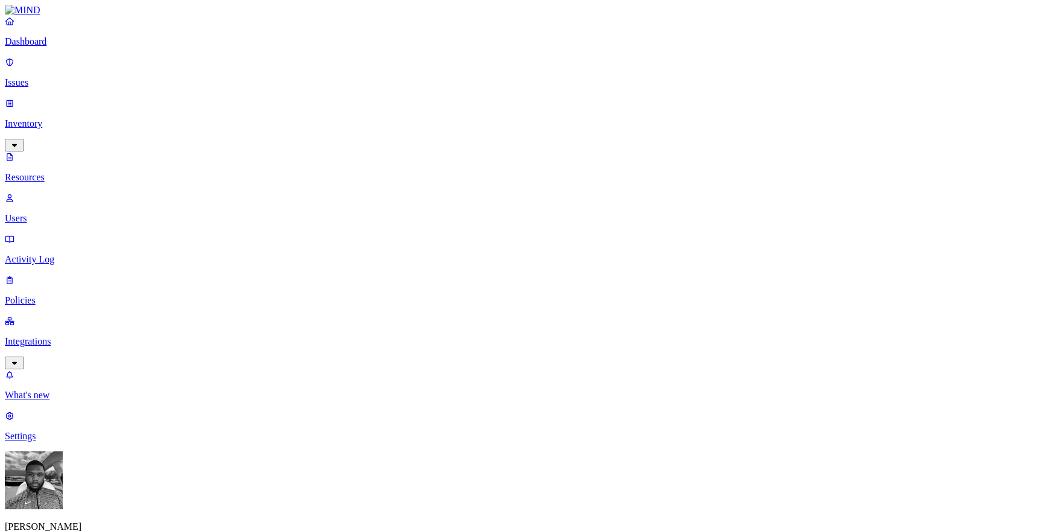
click at [92, 213] on p "Users" at bounding box center [521, 218] width 1032 height 11
type input "[PERSON_NAME]"
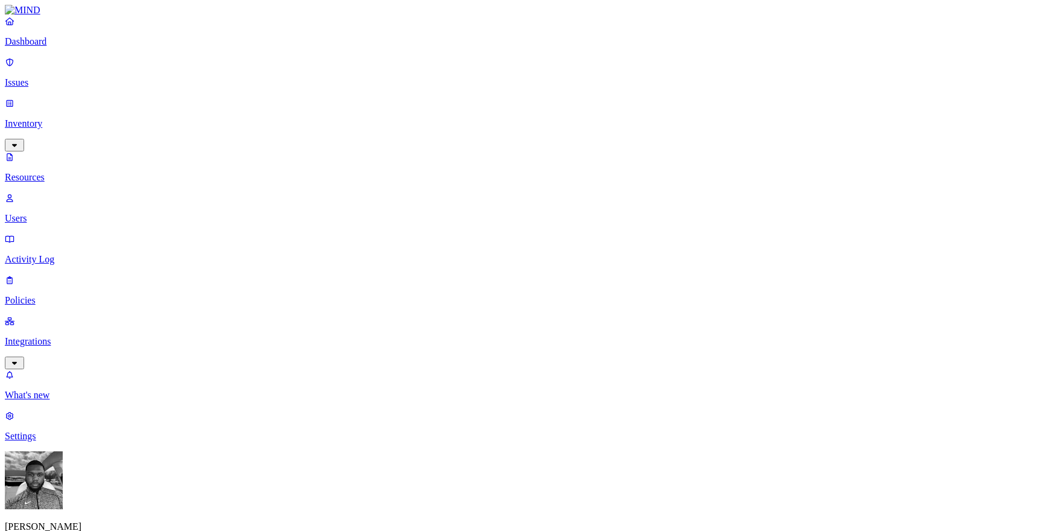
scroll to position [115, 0]
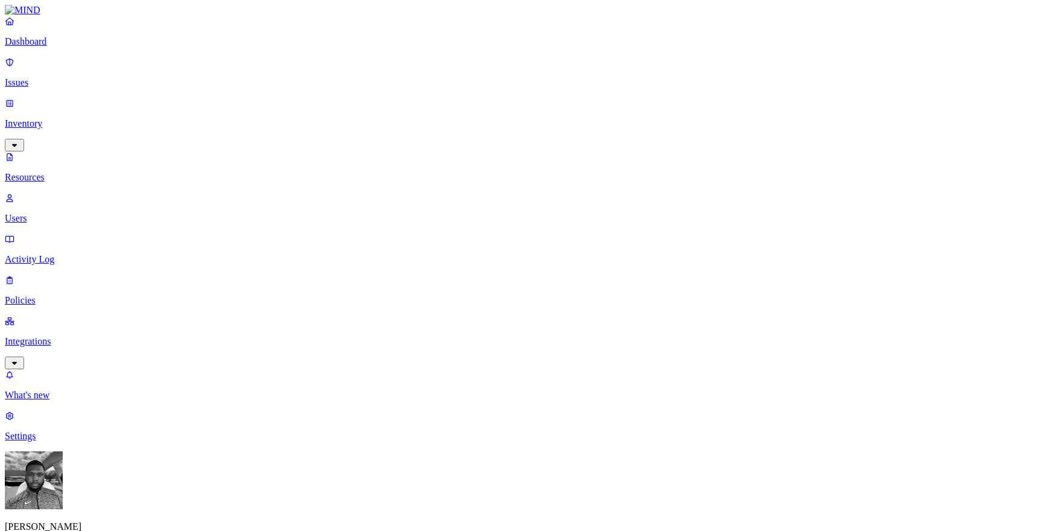
click at [63, 77] on p "Issues" at bounding box center [521, 82] width 1032 height 11
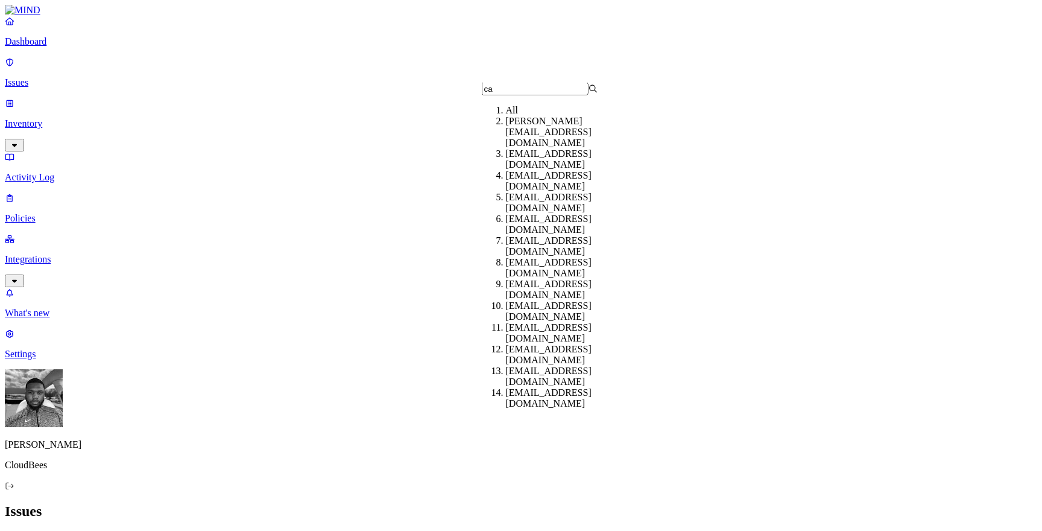
type input "c"
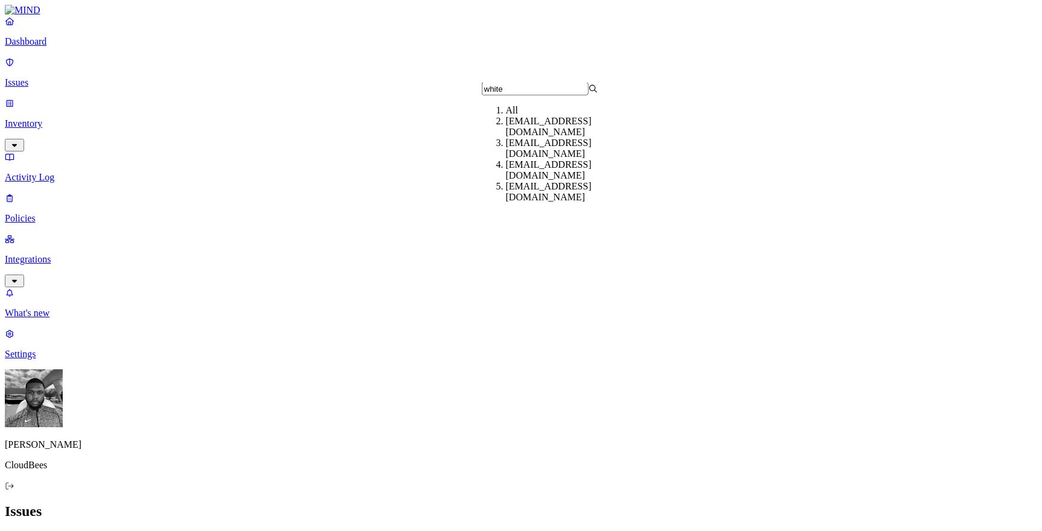
type input "white"
click at [516, 134] on div "[EMAIL_ADDRESS][DOMAIN_NAME]" at bounding box center [564, 127] width 116 height 22
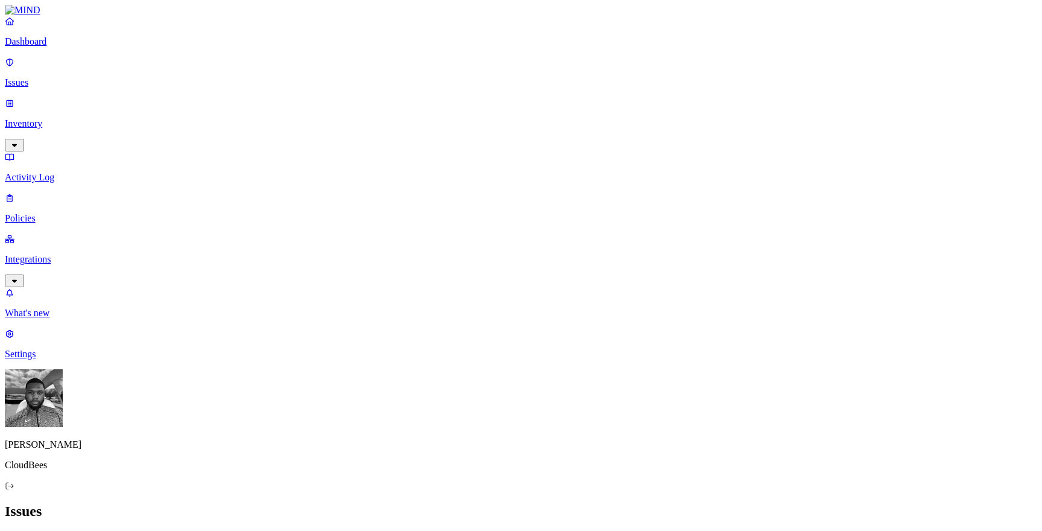
click at [27, 47] on link "Dashboard" at bounding box center [521, 31] width 1032 height 31
click at [44, 77] on p "Issues" at bounding box center [521, 82] width 1032 height 11
click at [70, 172] on p "Activity Log" at bounding box center [521, 177] width 1032 height 11
click at [54, 213] on p "Policies" at bounding box center [521, 218] width 1032 height 11
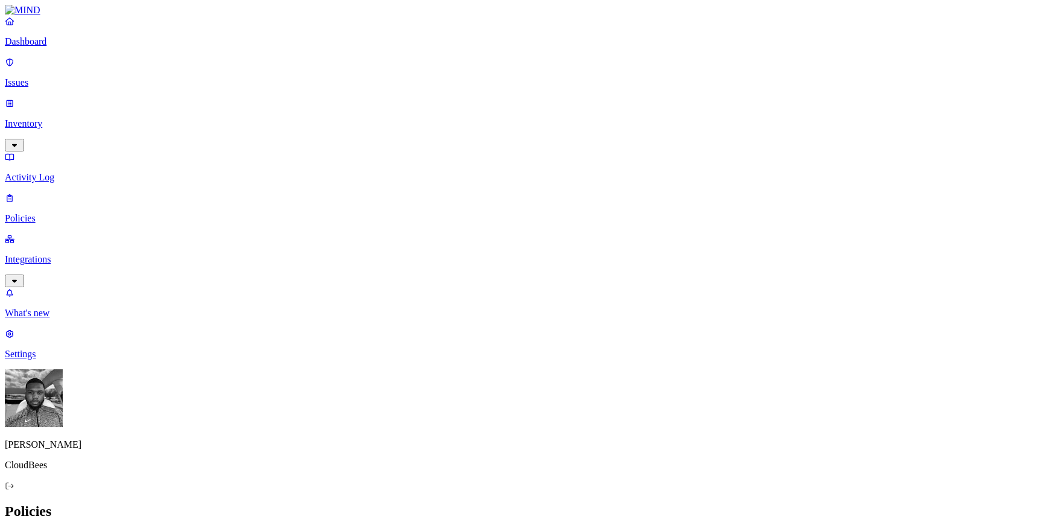
click at [72, 530] on button "Create Policy" at bounding box center [39, 537] width 68 height 13
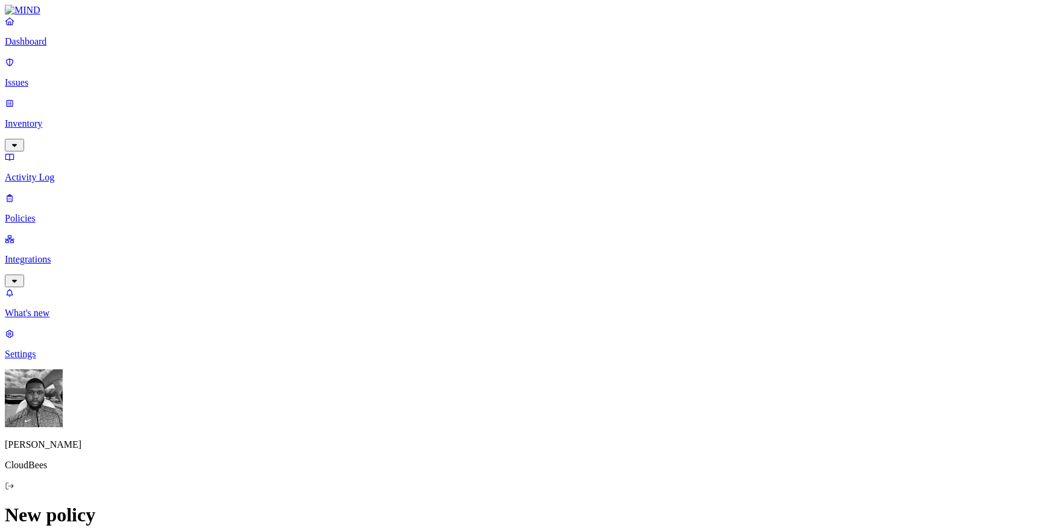
scroll to position [417, 0]
click at [455, 129] on label "Classification" at bounding box center [461, 124] width 53 height 10
click at [447, 191] on span "PII" at bounding box center [441, 191] width 12 height 10
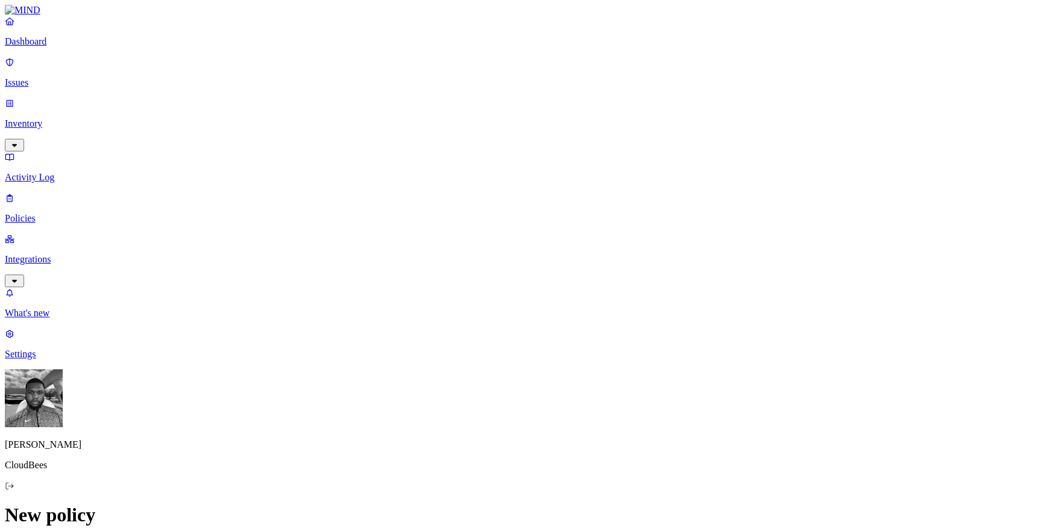
click at [465, 197] on label "External access" at bounding box center [451, 199] width 33 height 21
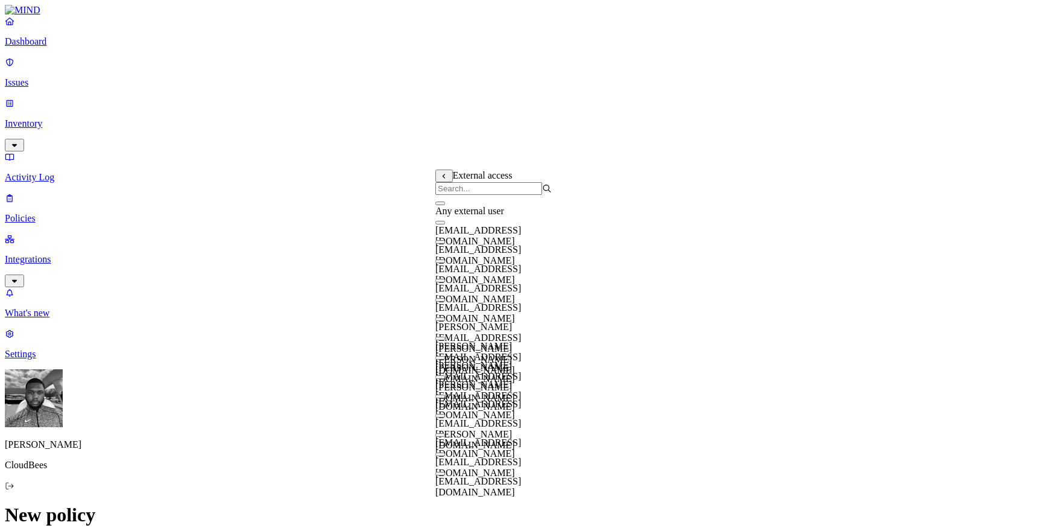
click at [447, 216] on div "Any external user" at bounding box center [493, 206] width 116 height 22
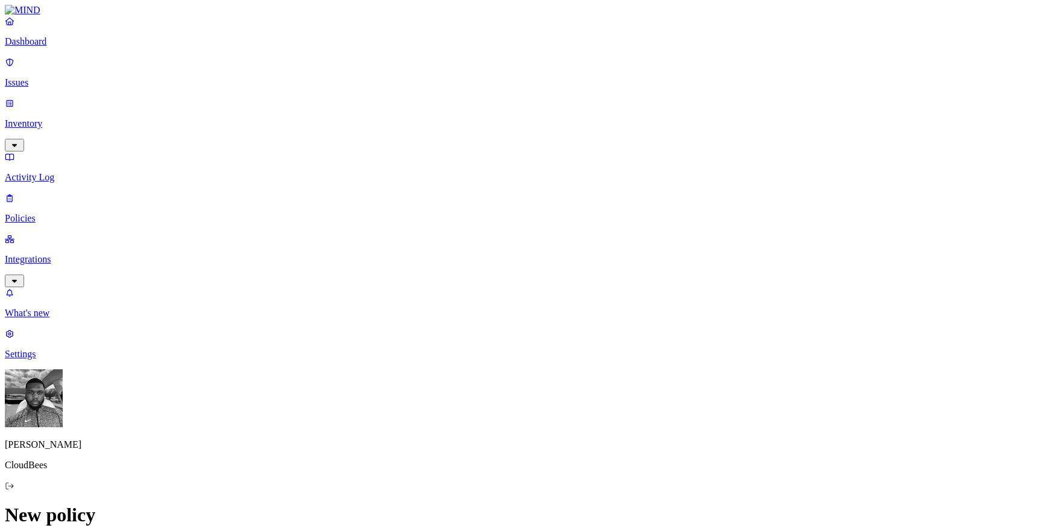
click at [453, 231] on label "Application type" at bounding box center [458, 230] width 46 height 21
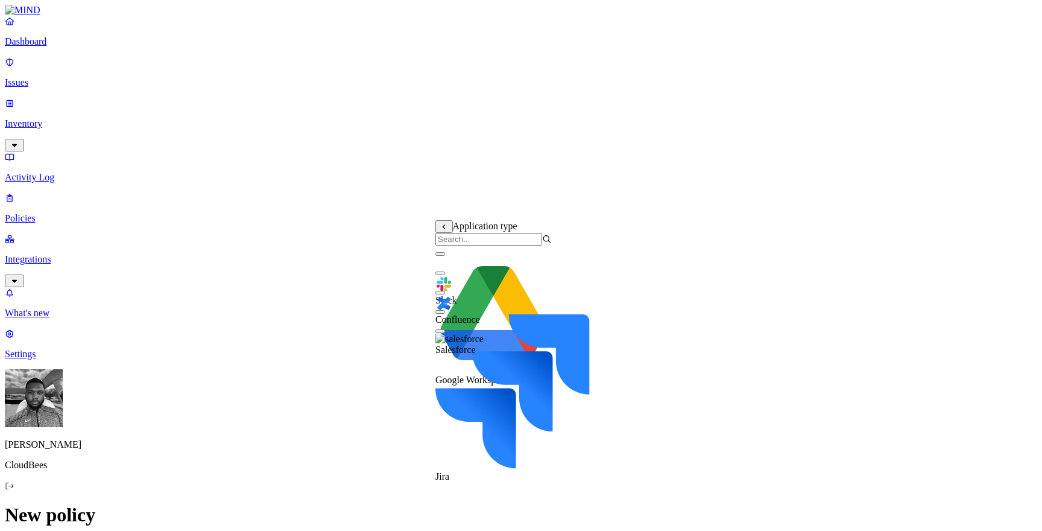
click at [443, 292] on div "Slack" at bounding box center [493, 285] width 116 height 41
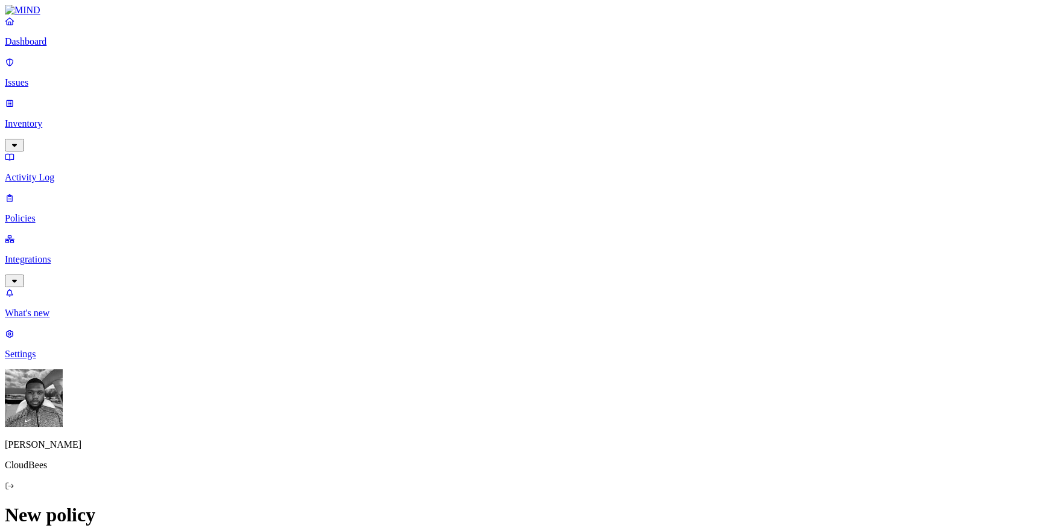
scroll to position [0, 0]
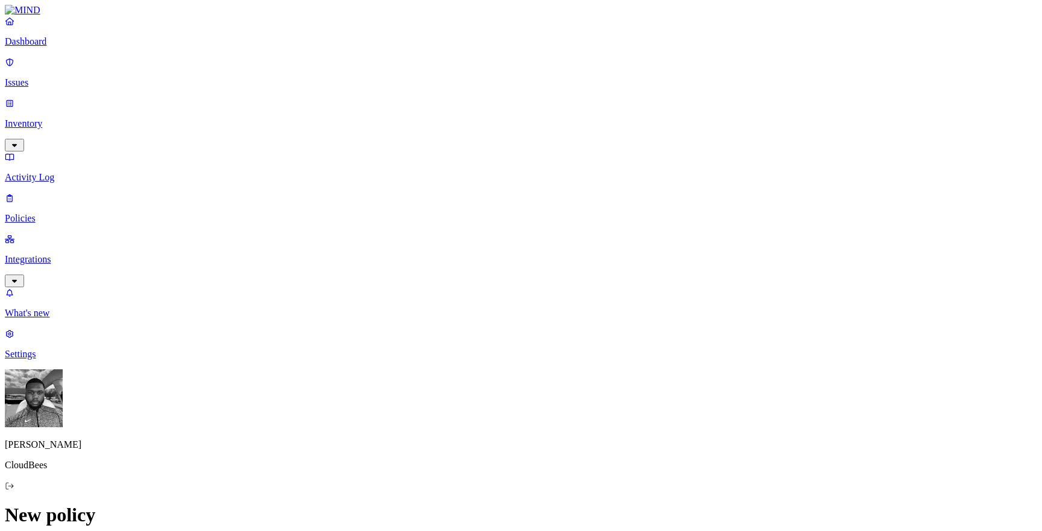
click at [100, 213] on p "Policies" at bounding box center [521, 218] width 1032 height 11
click at [267, 93] on div "Endpoint" at bounding box center [267, 109] width 0 height 33
